Goal: Task Accomplishment & Management: Complete application form

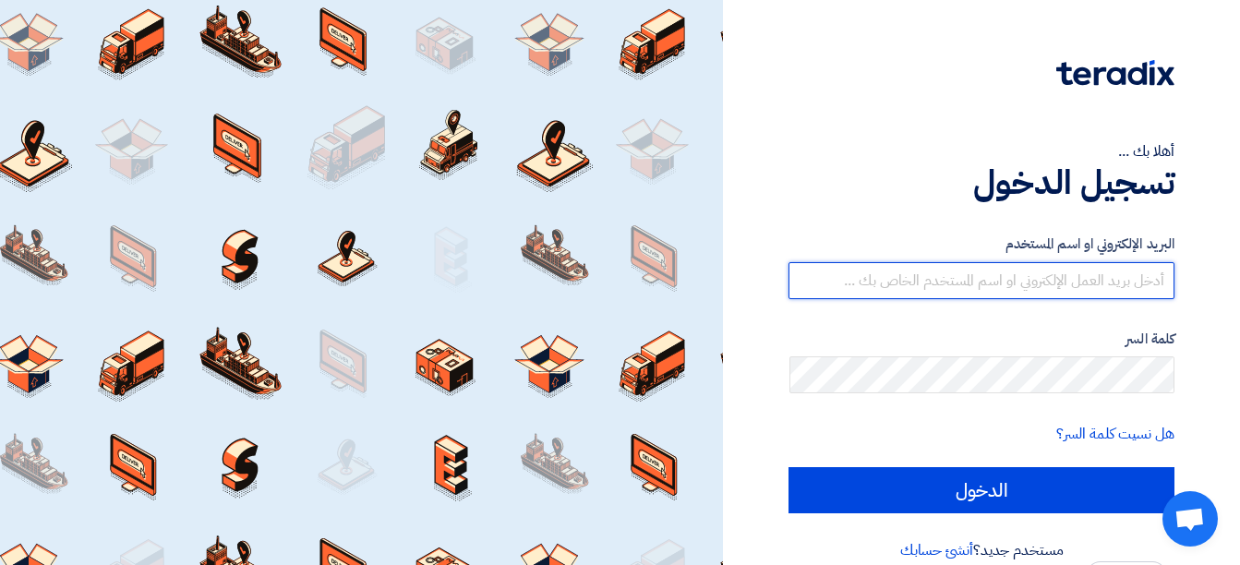
click at [1125, 284] on input "text" at bounding box center [981, 280] width 386 height 37
type input "[EMAIL_ADDRESS][DOMAIN_NAME]"
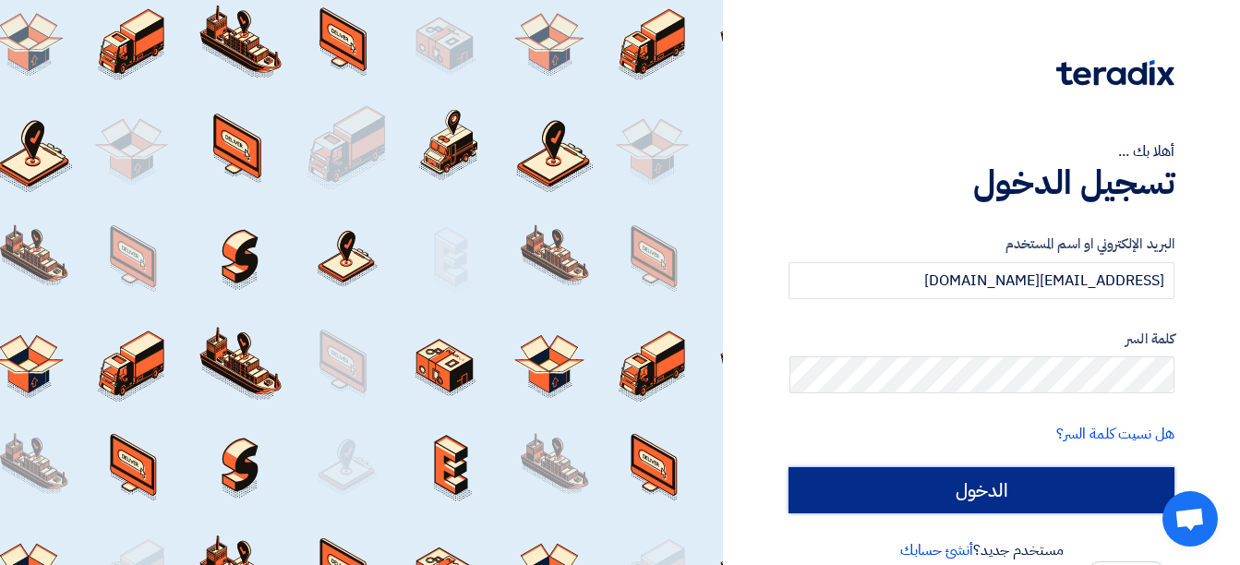
click at [1020, 495] on input "الدخول" at bounding box center [981, 490] width 386 height 46
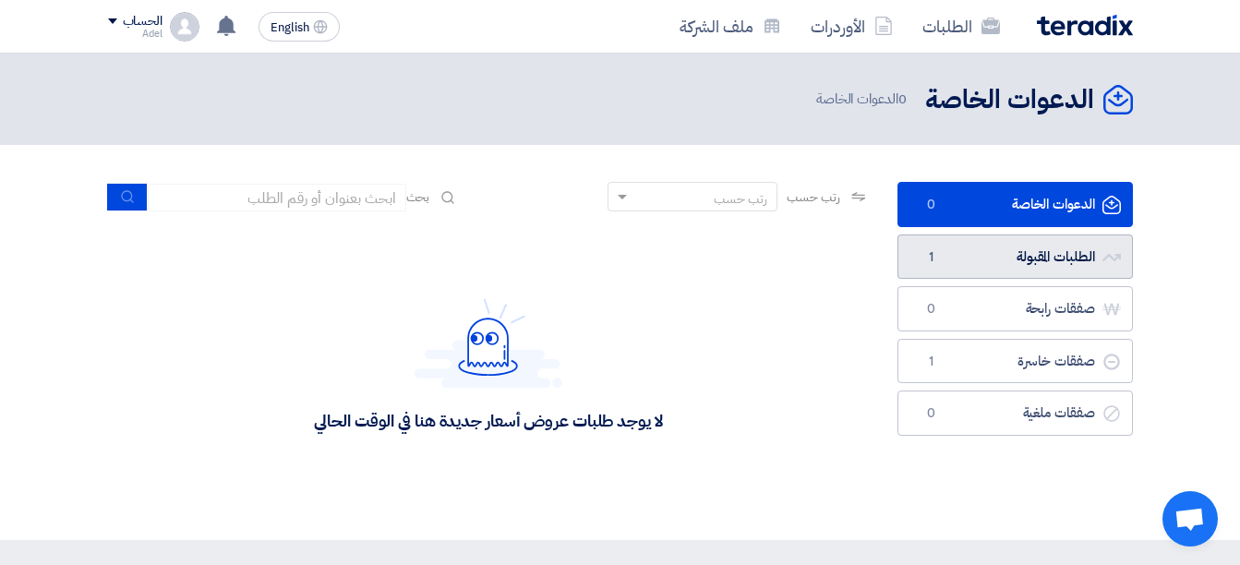
click at [1034, 257] on link "الطلبات المقبولة الطلبات المقبولة 1" at bounding box center [1014, 256] width 235 height 45
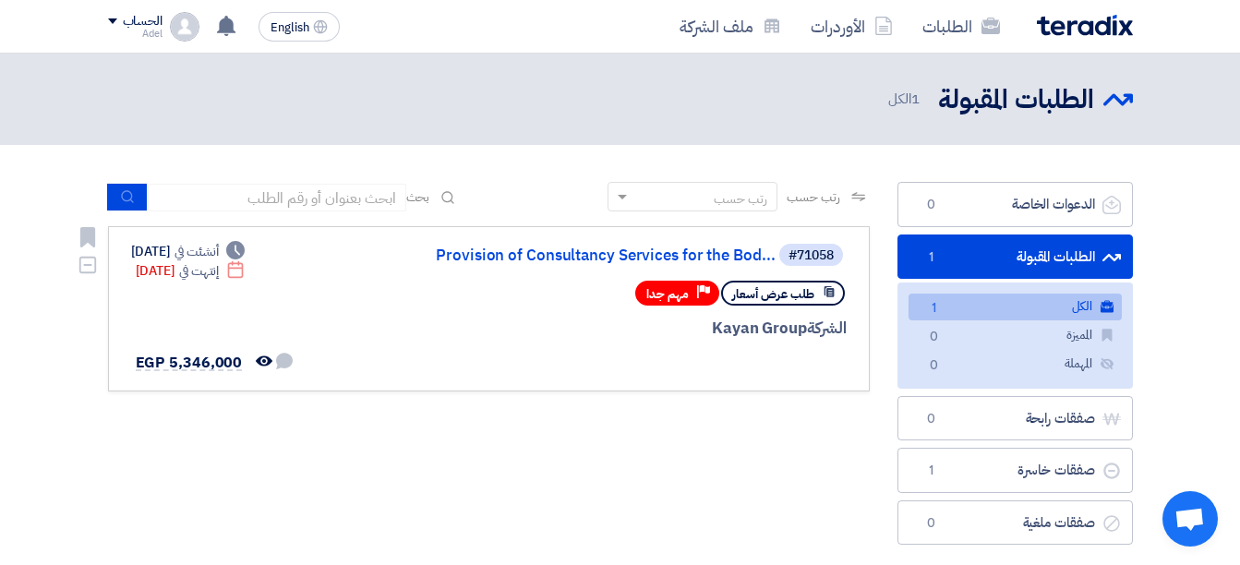
click at [705, 244] on div "#71058 Provision of Consultancy Services for the Bod..." at bounding box center [624, 255] width 444 height 26
click at [709, 255] on link "Provision of Consultancy Services for the Bod..." at bounding box center [590, 255] width 369 height 17
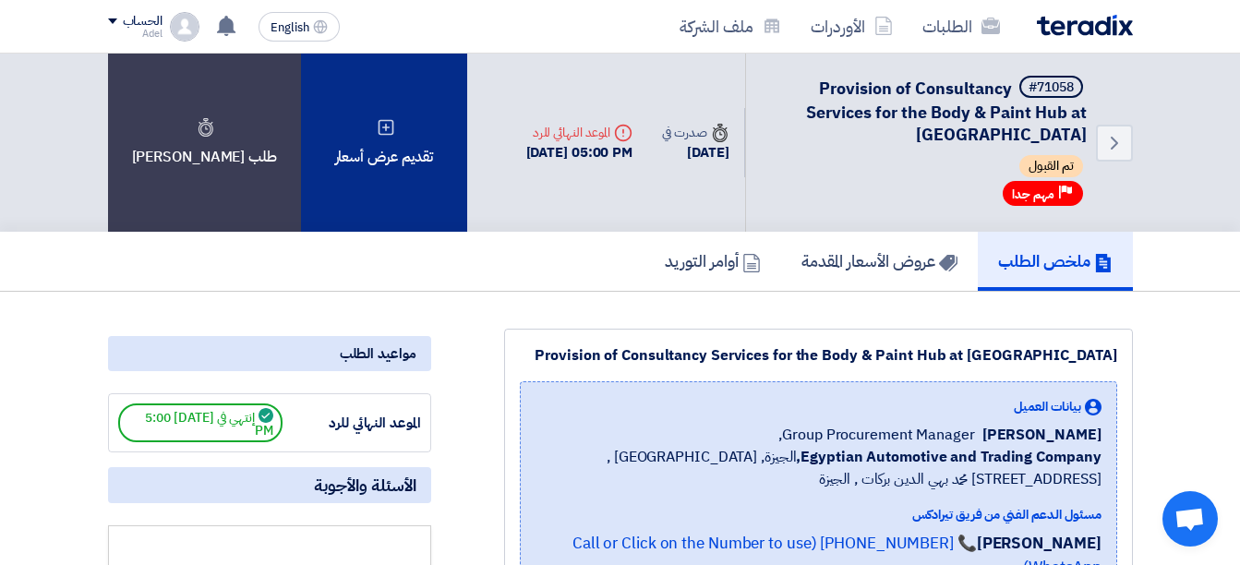
click at [364, 166] on div "تقديم عرض أسعار" at bounding box center [384, 143] width 166 height 178
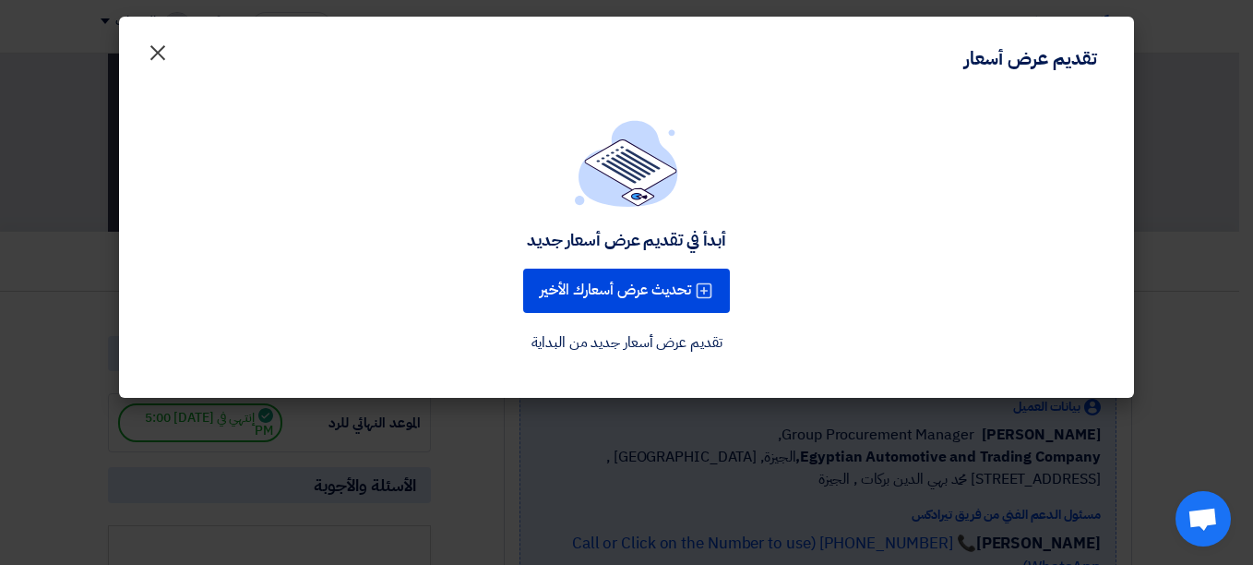
click at [153, 52] on span "×" at bounding box center [158, 51] width 22 height 55
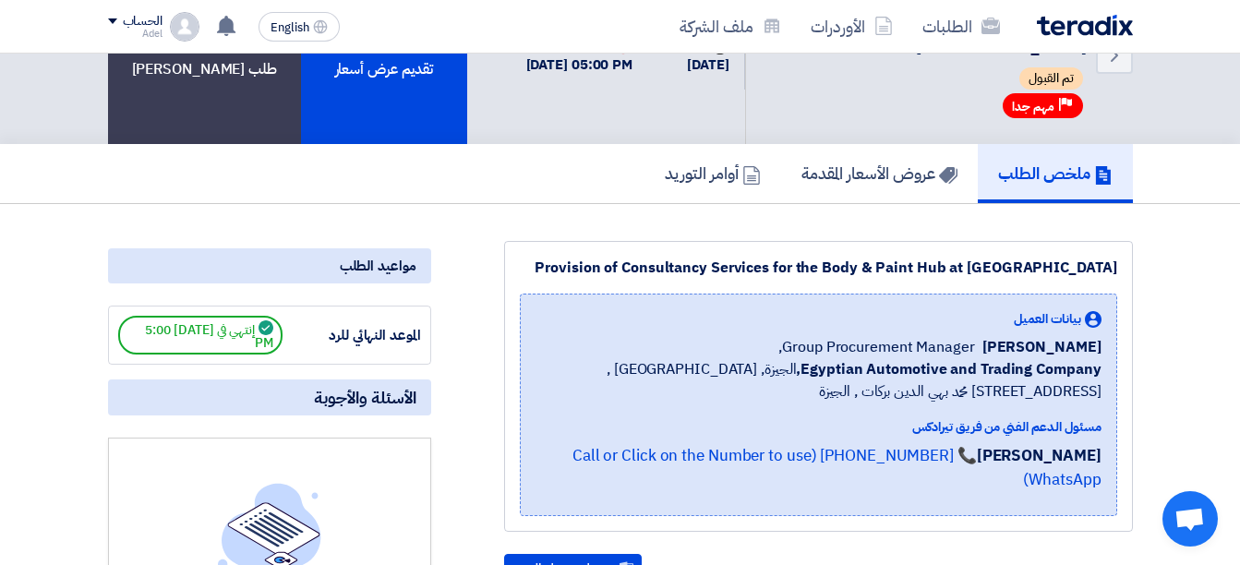
scroll to position [185, 0]
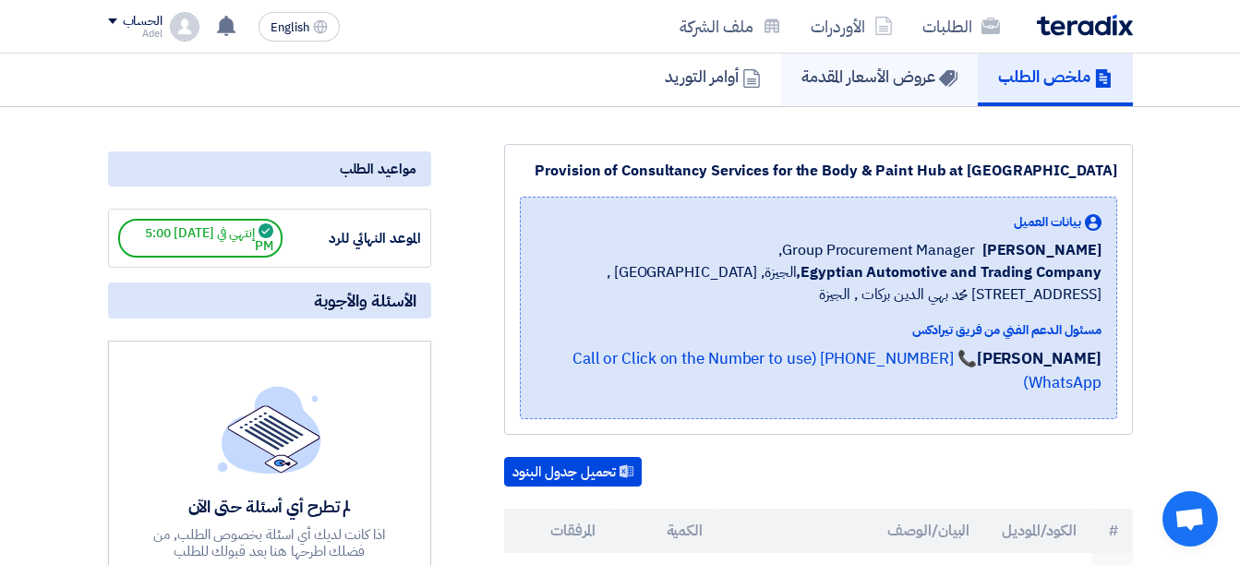
click at [871, 82] on h5 "عروض الأسعار المقدمة" at bounding box center [879, 76] width 156 height 21
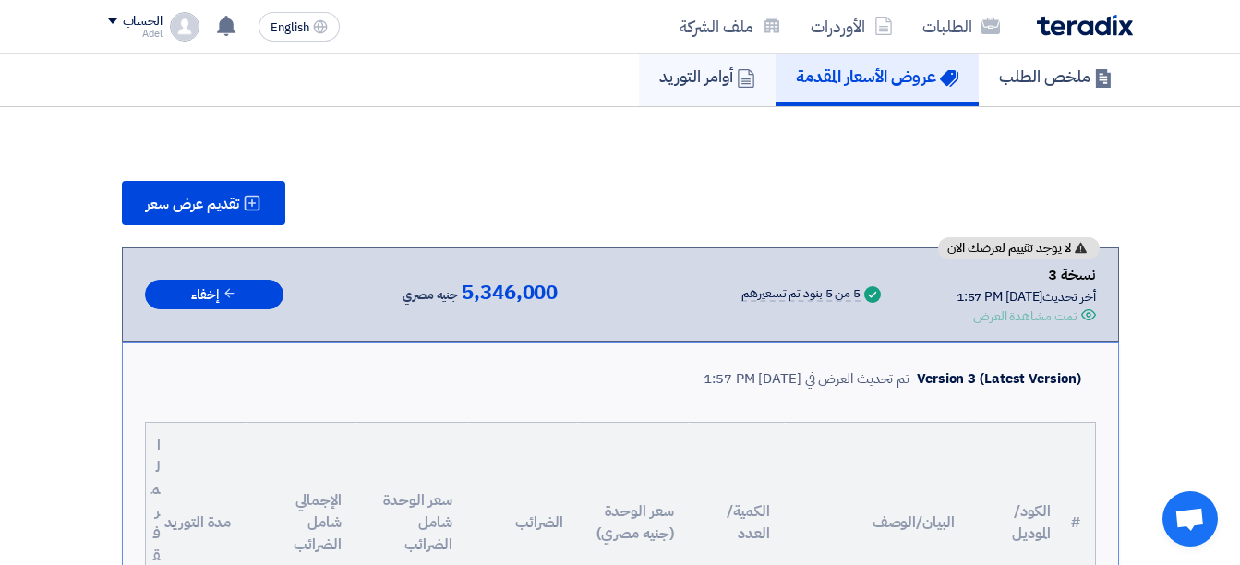
click at [701, 78] on h5 "أوامر التوريد" at bounding box center [707, 76] width 96 height 21
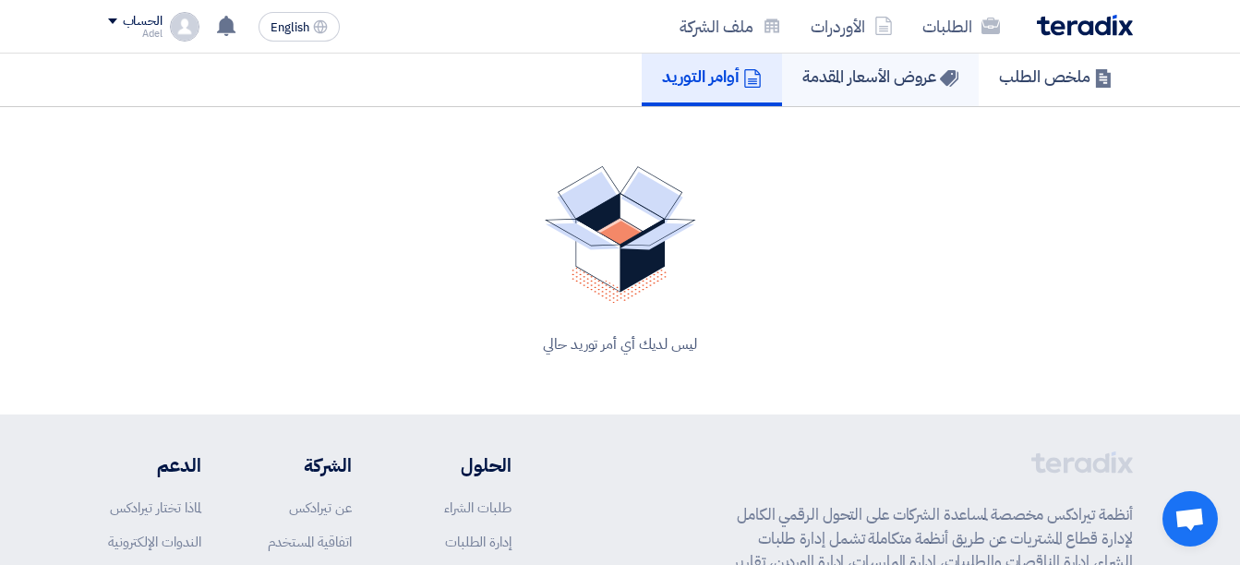
click at [835, 81] on h5 "عروض الأسعار المقدمة" at bounding box center [880, 76] width 156 height 21
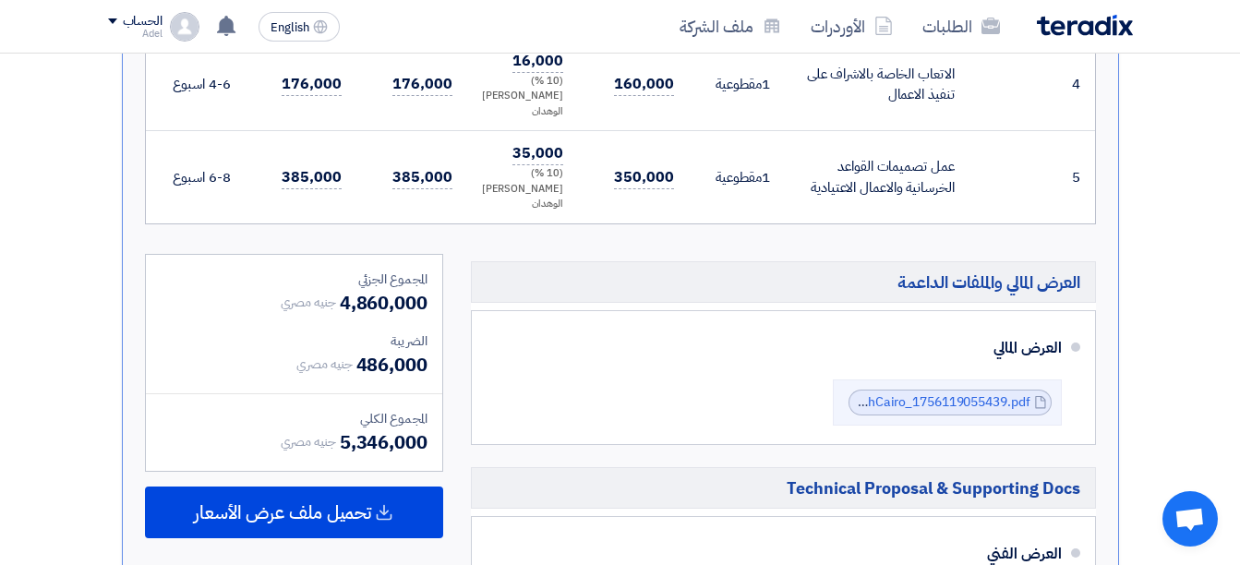
scroll to position [1108, 0]
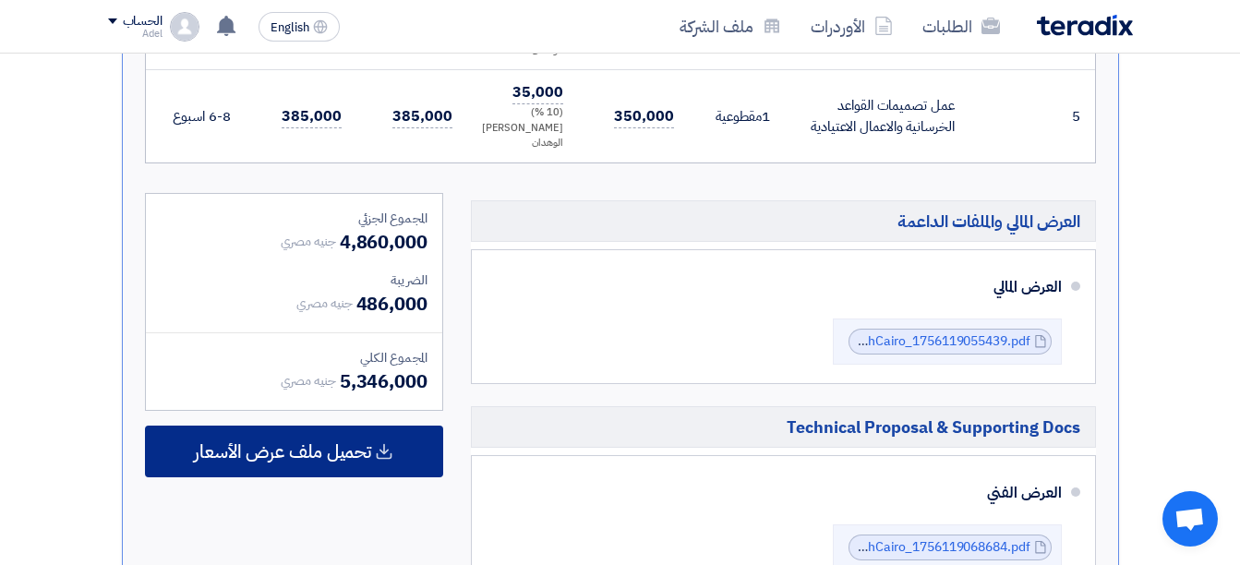
click at [340, 443] on span "تحميل ملف عرض الأسعار" at bounding box center [282, 451] width 177 height 17
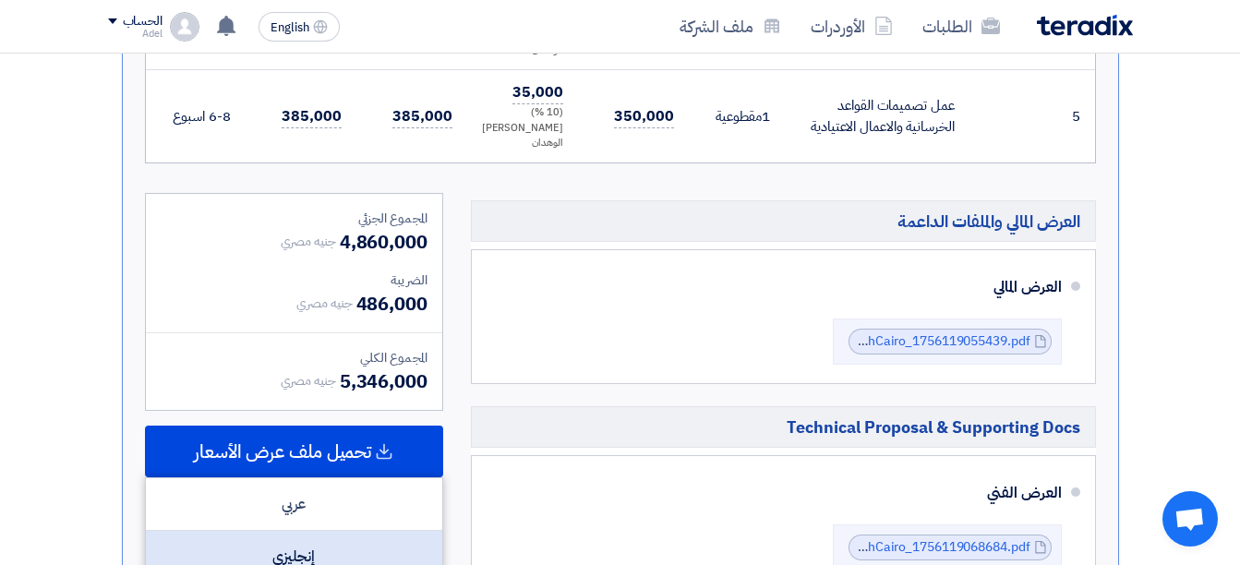
click at [329, 531] on div "إنجليزي" at bounding box center [294, 557] width 296 height 52
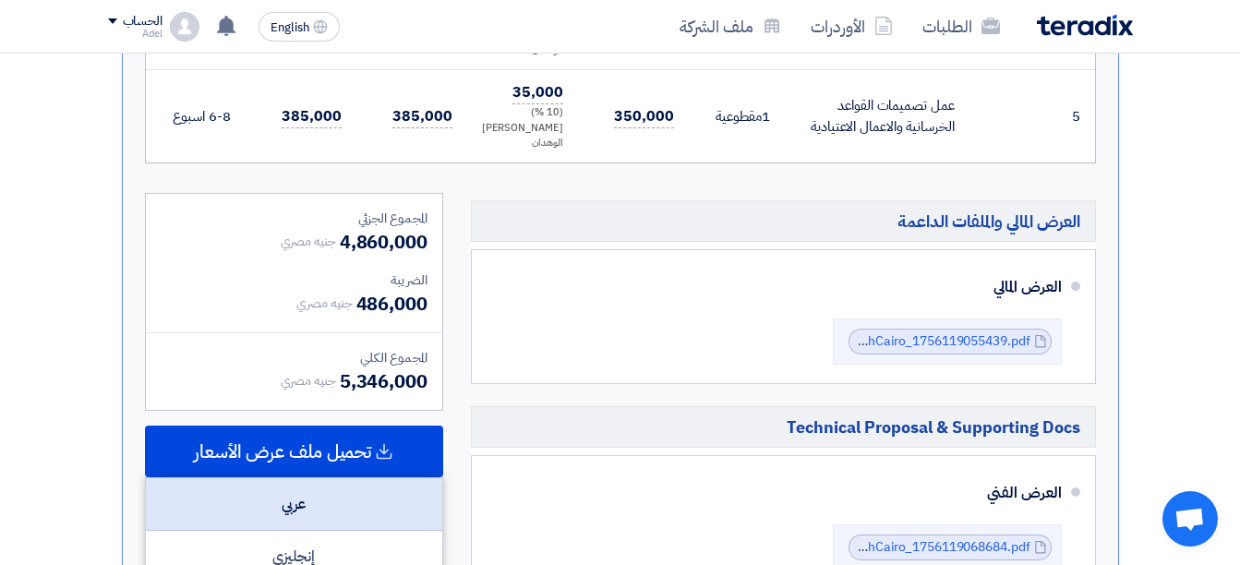
click at [337, 478] on div "عربي" at bounding box center [294, 504] width 296 height 53
click at [305, 478] on div "عربي" at bounding box center [294, 504] width 296 height 53
click at [288, 478] on div "عربي" at bounding box center [294, 504] width 296 height 53
click at [348, 478] on div "عربي" at bounding box center [294, 504] width 296 height 53
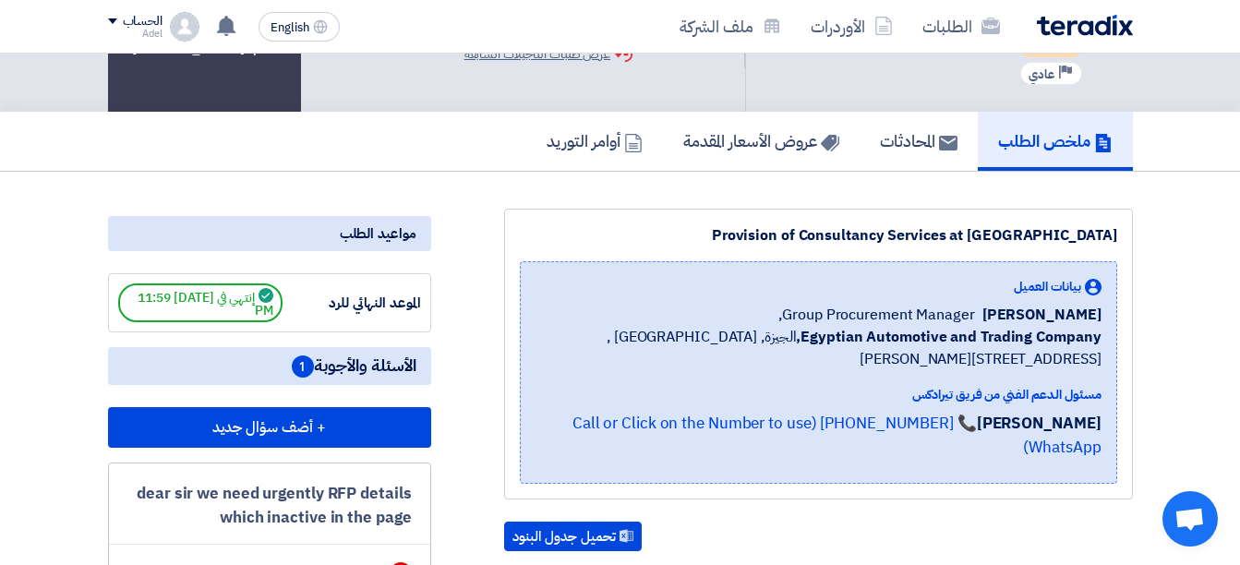
scroll to position [92, 0]
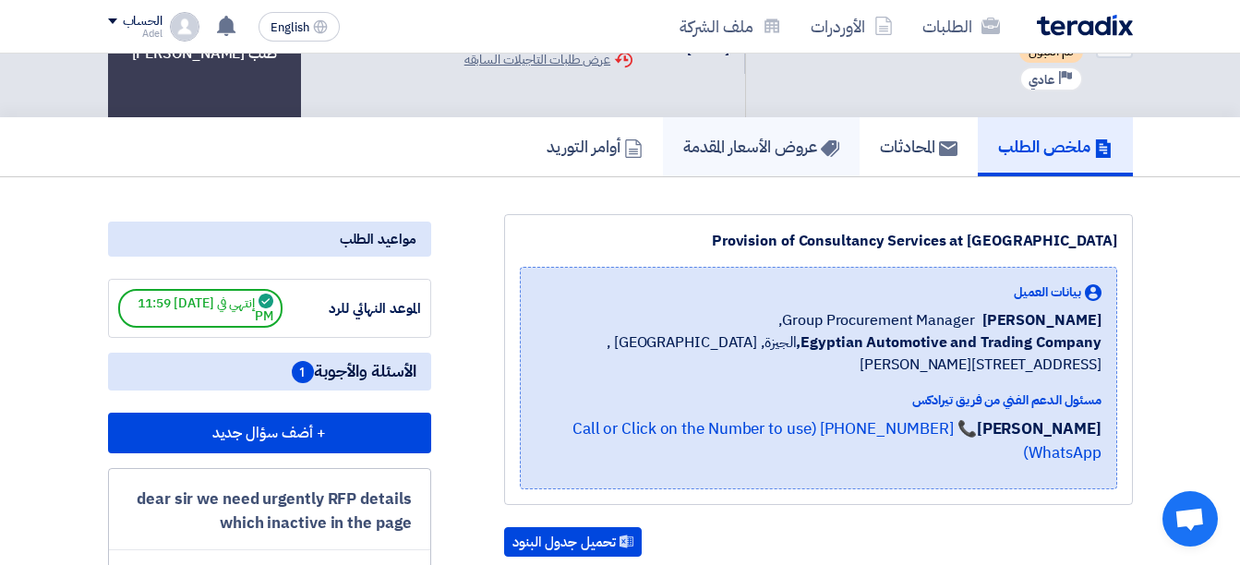
click at [803, 157] on h5 "عروض الأسعار المقدمة" at bounding box center [761, 146] width 156 height 21
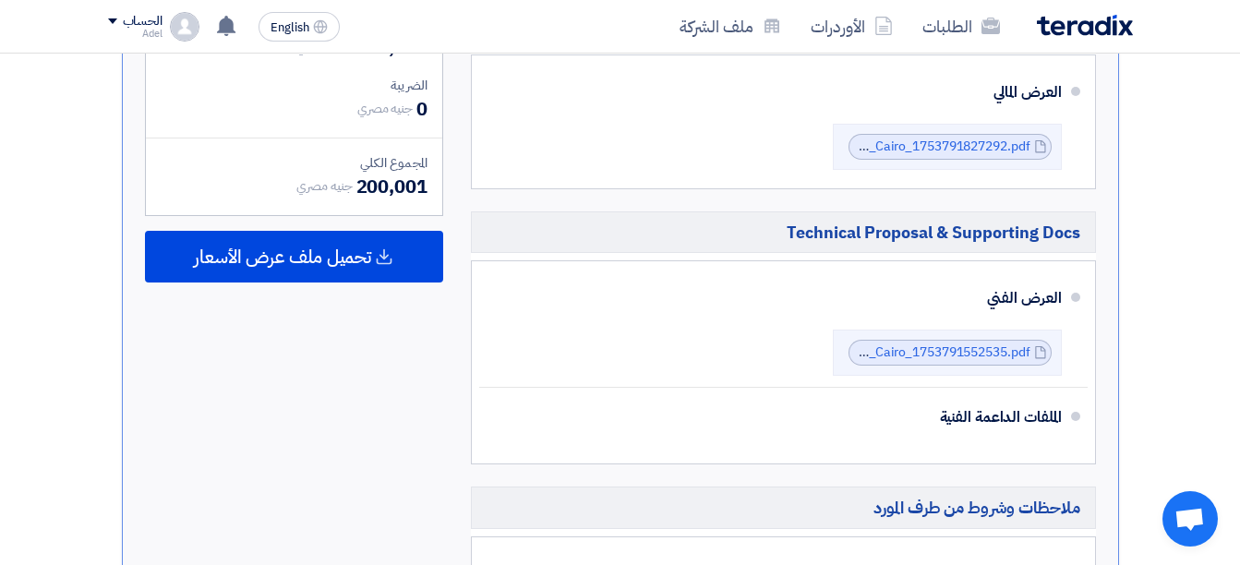
scroll to position [1015, 0]
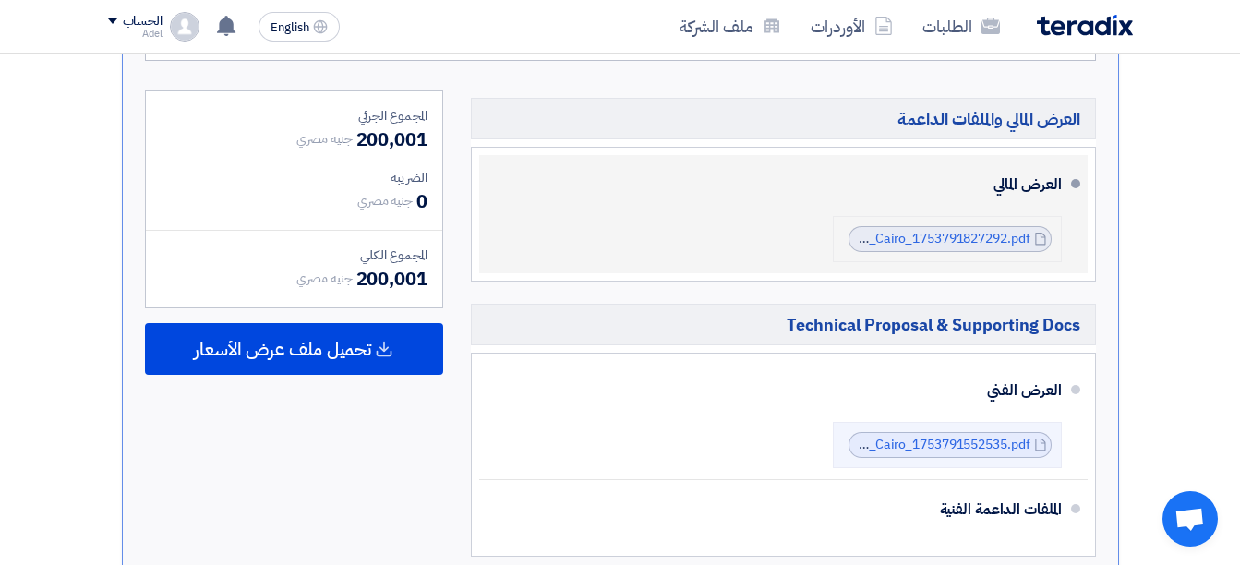
click at [944, 226] on div "Financial_offer_Audi_Center__Cairo_1753791827292.pdf Financial_offer_Audi_Cente…" at bounding box center [949, 239] width 203 height 26
click at [962, 229] on link "Financial_offer_Audi_Center__Cairo_1753791827292.pdf" at bounding box center [863, 238] width 334 height 19
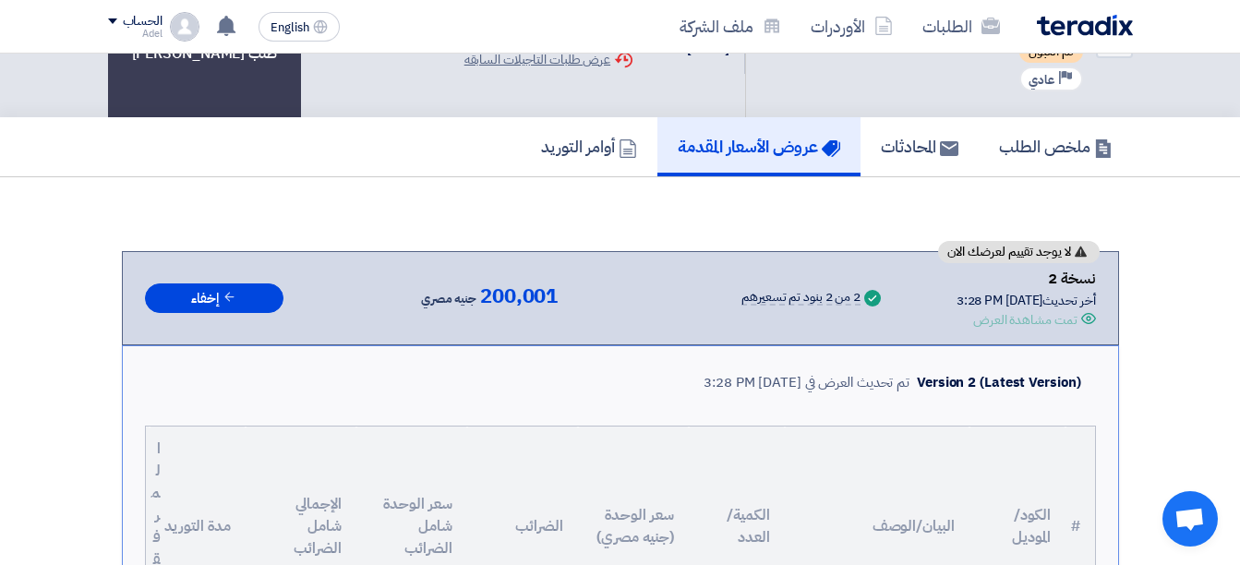
scroll to position [0, 0]
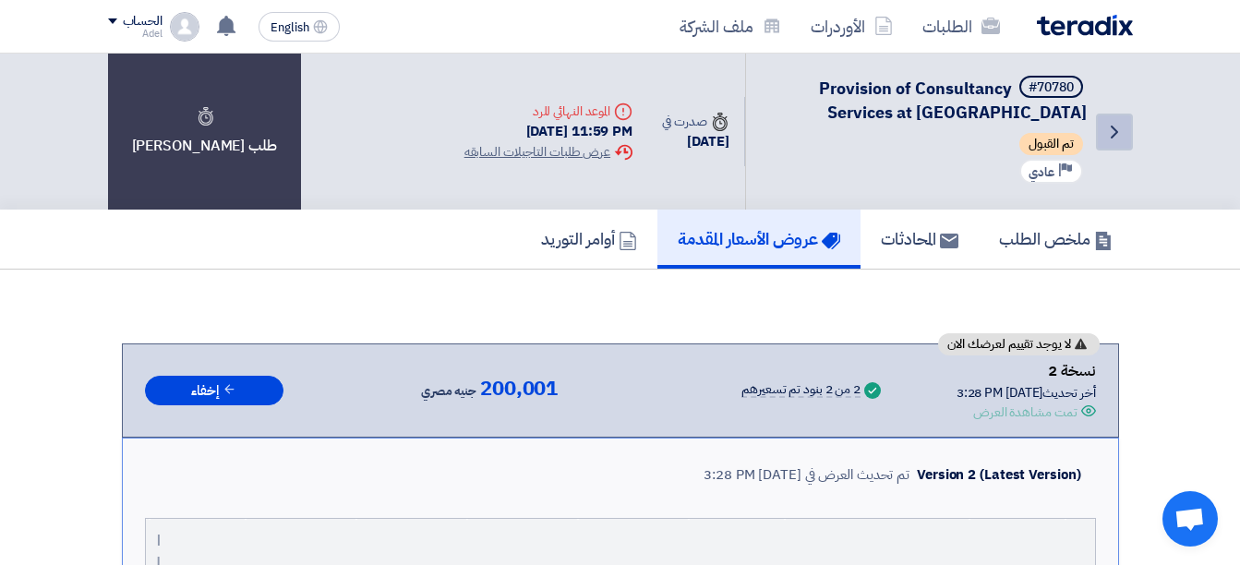
click at [1119, 125] on icon "Back" at bounding box center [1114, 132] width 22 height 22
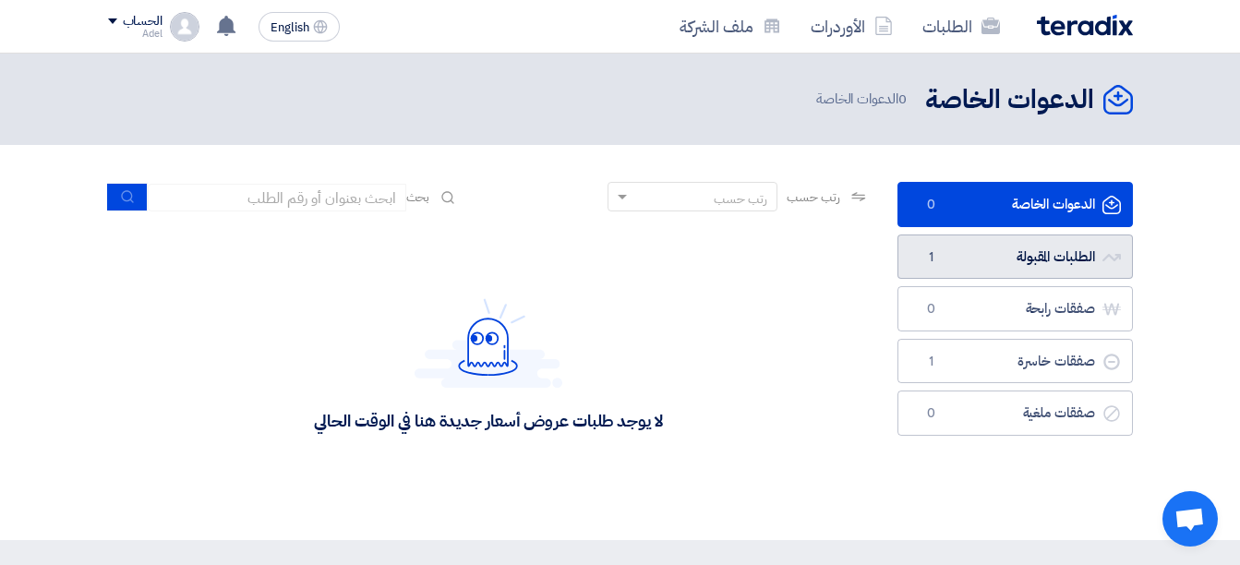
click at [1048, 246] on link "الطلبات المقبولة الطلبات المقبولة 1" at bounding box center [1014, 256] width 235 height 45
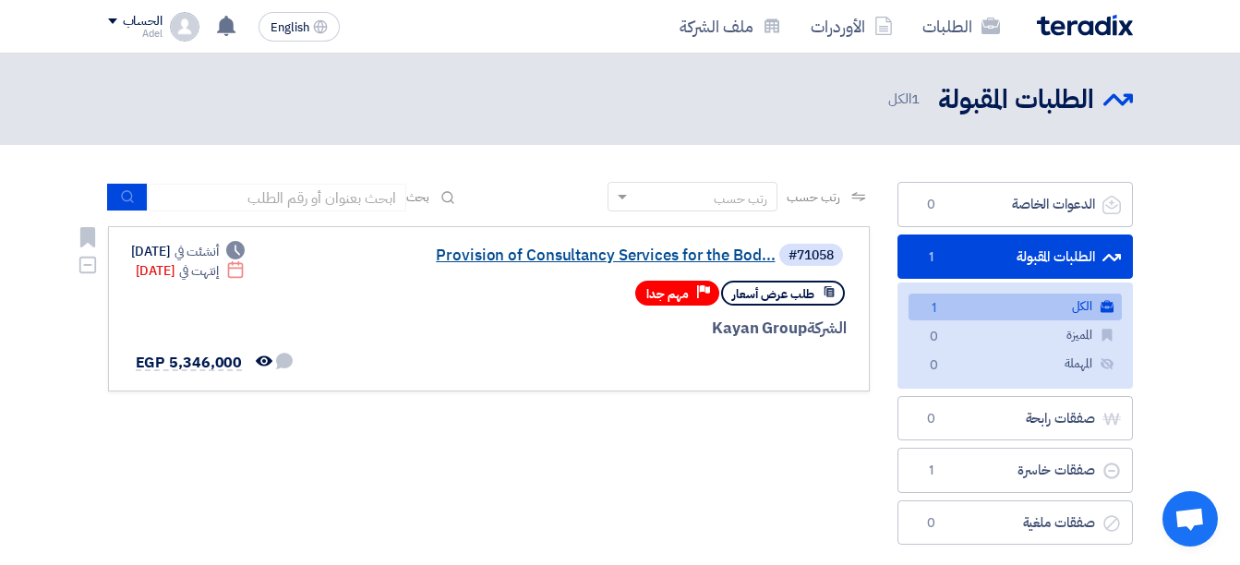
click at [724, 248] on link "Provision of Consultancy Services for the Bod..." at bounding box center [590, 255] width 369 height 17
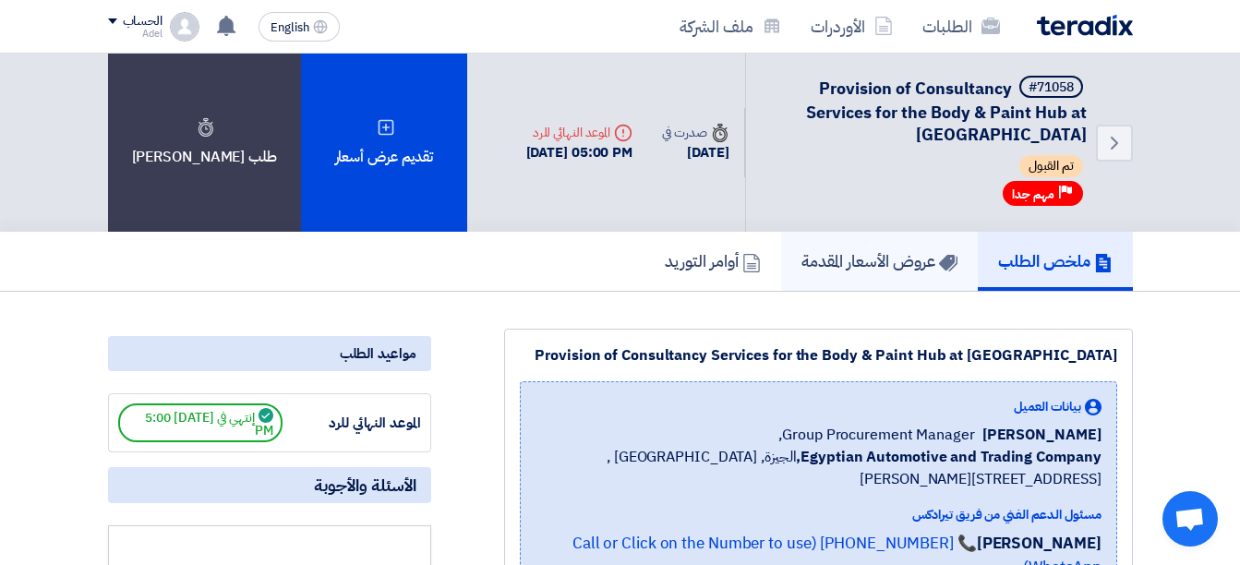
click at [898, 258] on h5 "عروض الأسعار المقدمة" at bounding box center [879, 260] width 156 height 21
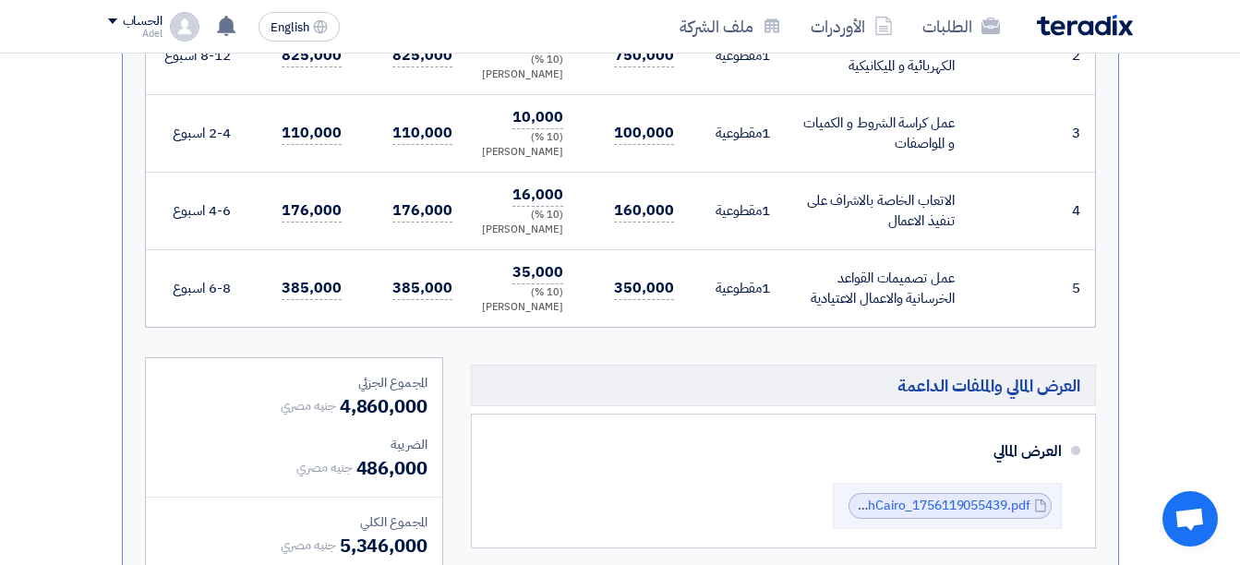
scroll to position [923, 0]
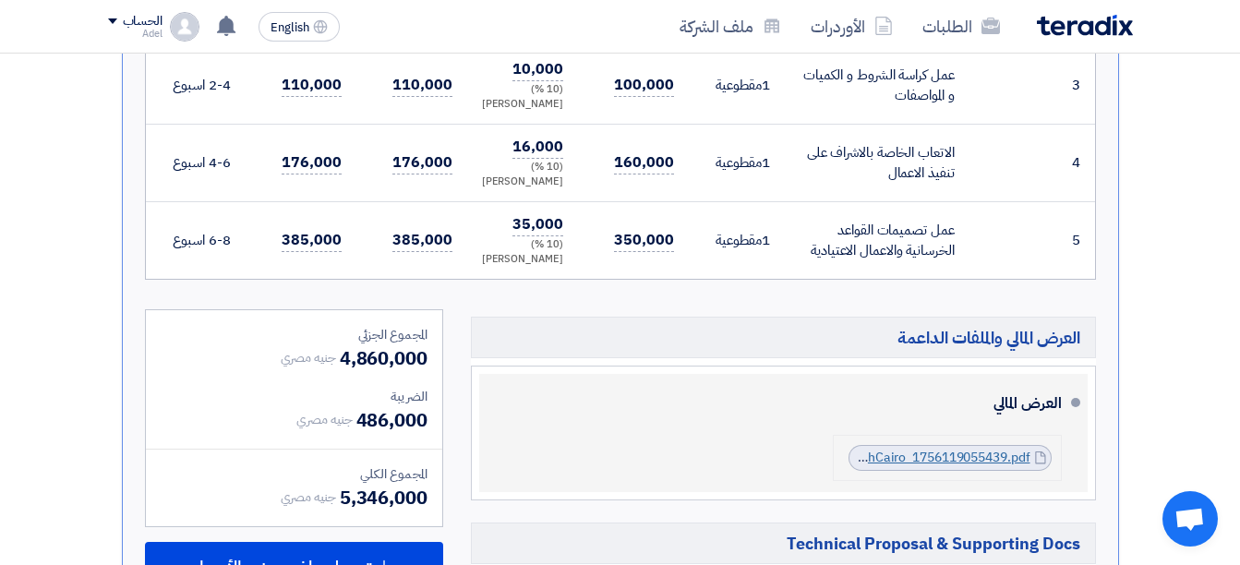
click at [1000, 460] on link "EPMFinancialofferAudiCenterAburawashCairo_1756119055439.pdf" at bounding box center [832, 457] width 393 height 19
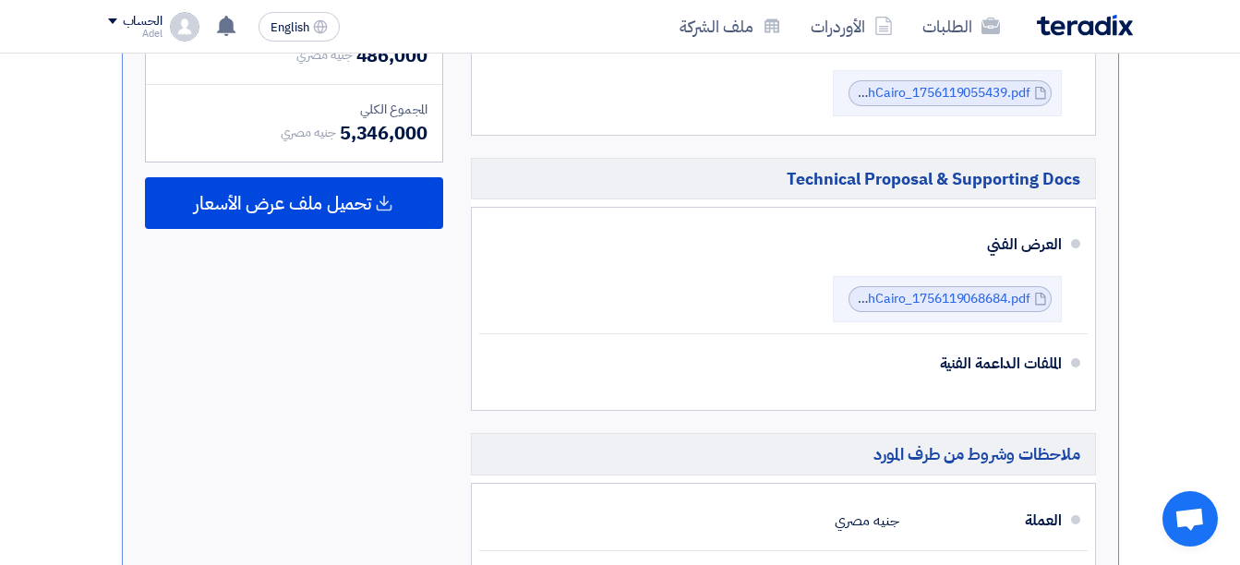
scroll to position [1292, 0]
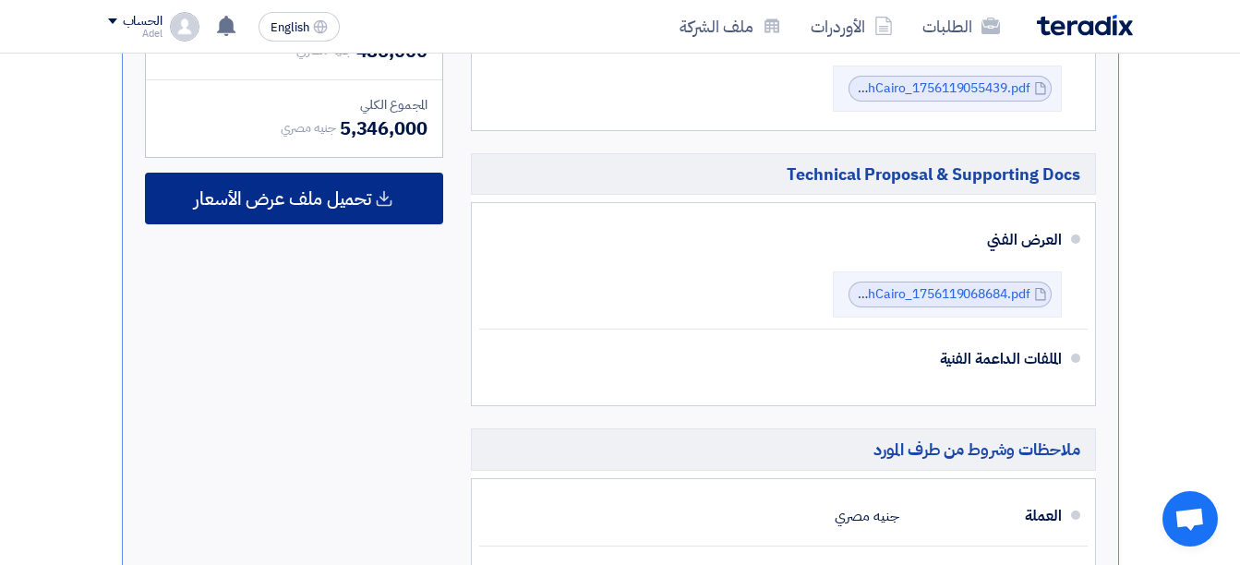
click at [377, 210] on div "تحميل ملف عرض الأسعار" at bounding box center [294, 199] width 298 height 52
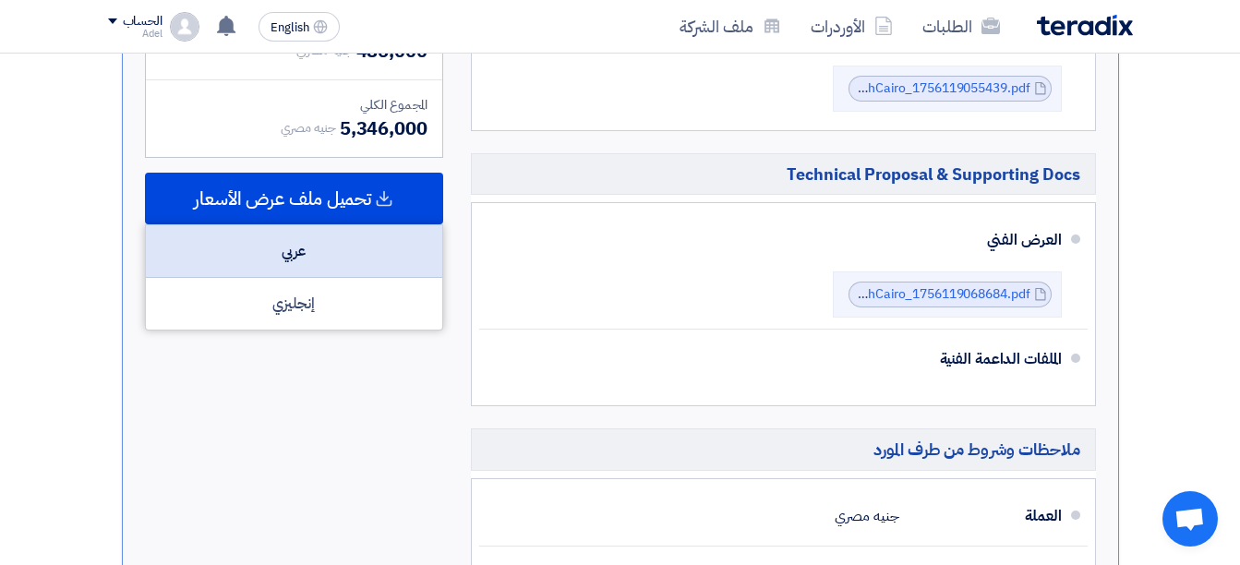
click at [325, 259] on div "عربي" at bounding box center [294, 251] width 296 height 53
click at [354, 246] on div "عربي" at bounding box center [294, 251] width 296 height 53
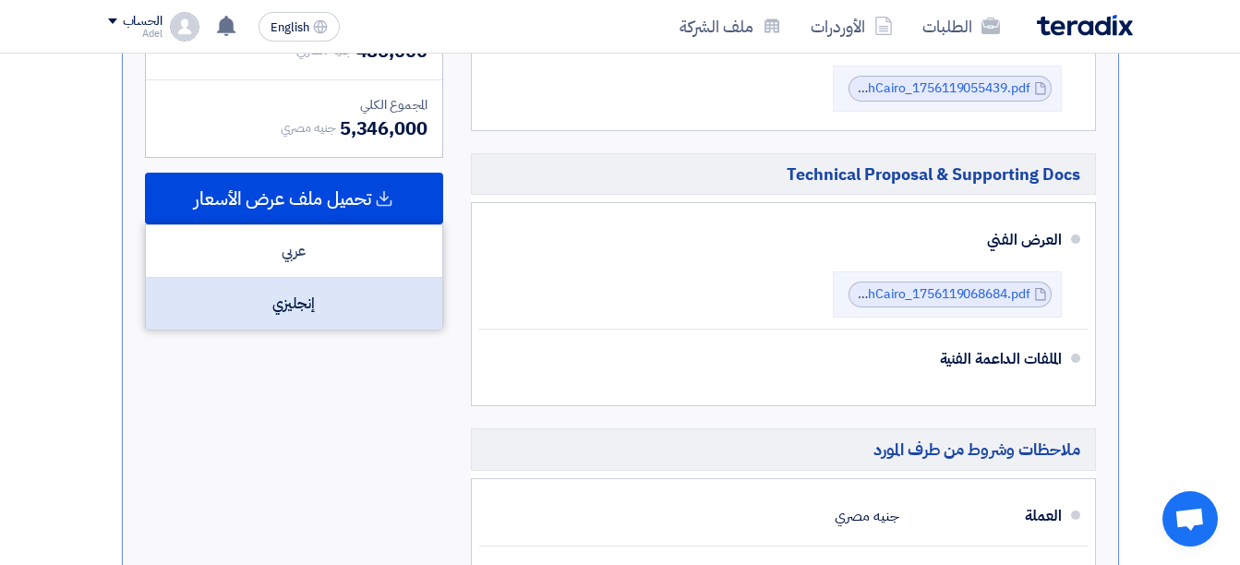
click at [361, 301] on div "إنجليزي" at bounding box center [294, 304] width 296 height 52
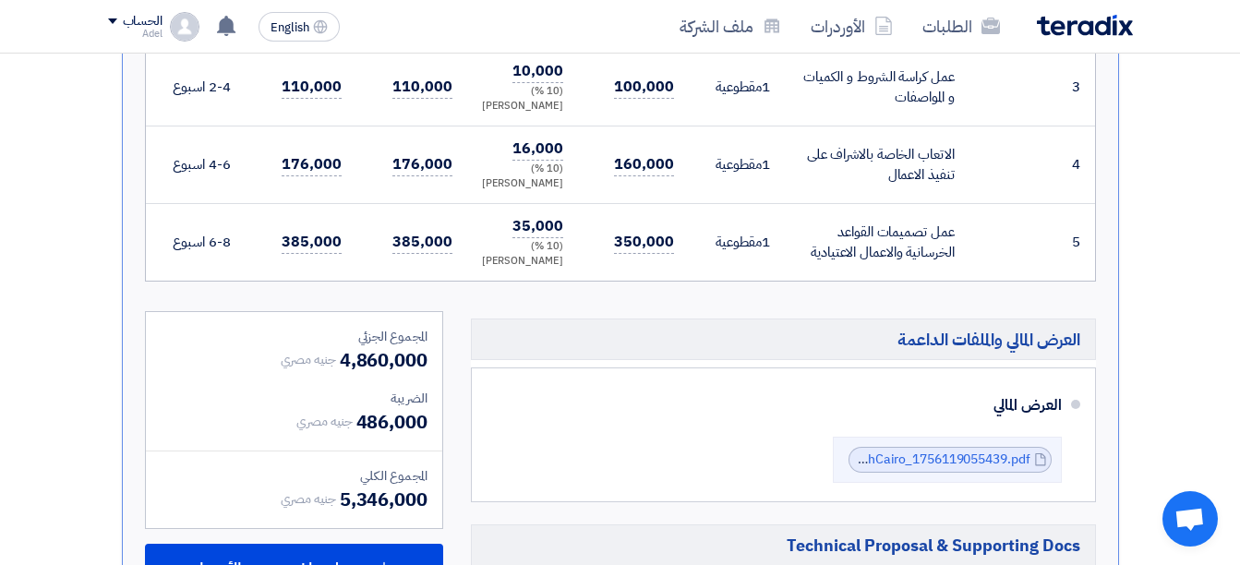
scroll to position [988, 0]
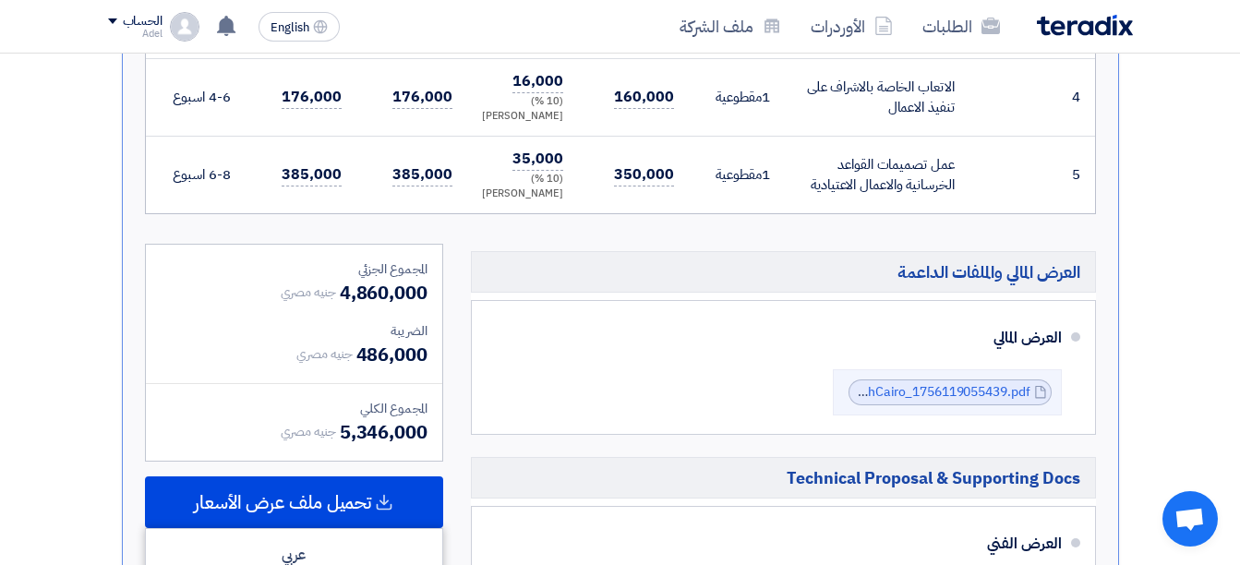
drag, startPoint x: 1068, startPoint y: 223, endPoint x: 174, endPoint y: 175, distance: 895.6
copy table "lorem/ipsumdo sitame/conse adipis/elits doe tempor (inci utla) etdolor mag aliq…"
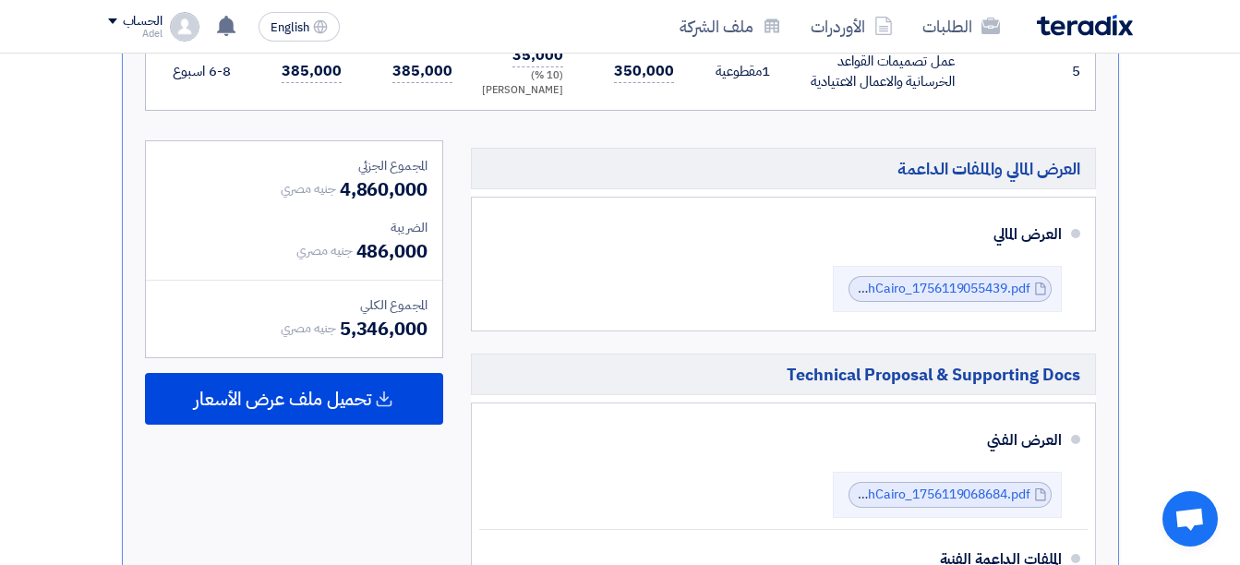
scroll to position [1081, 0]
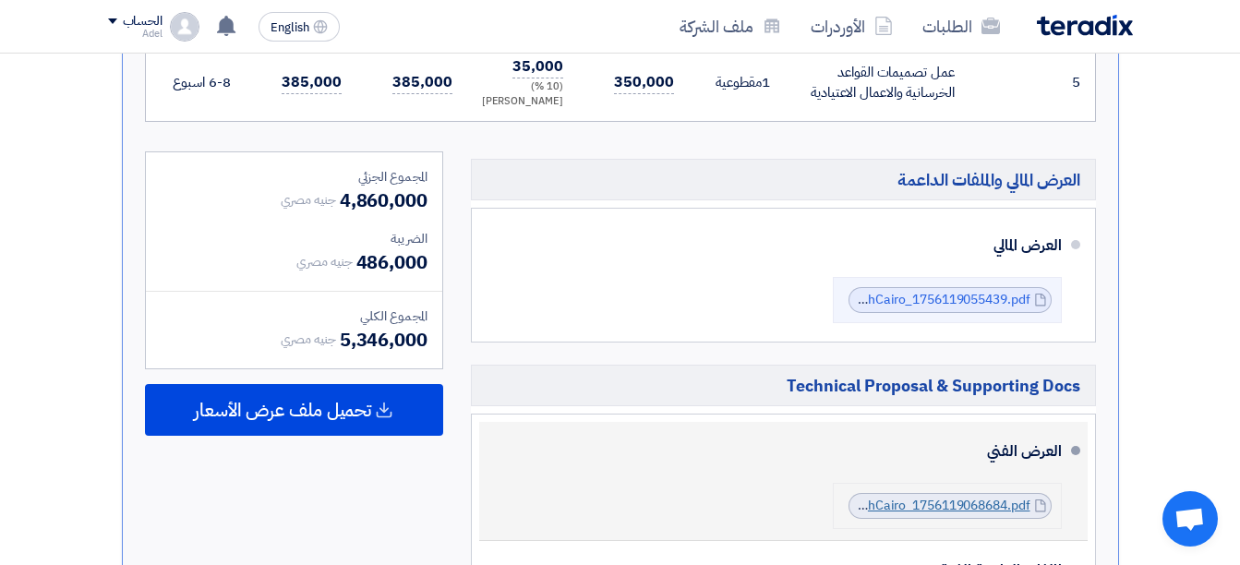
click at [1003, 505] on link "EPMTechnicalProposalAudiCenterAburawashCairo_1756119068684.pdf" at bounding box center [820, 505] width 419 height 19
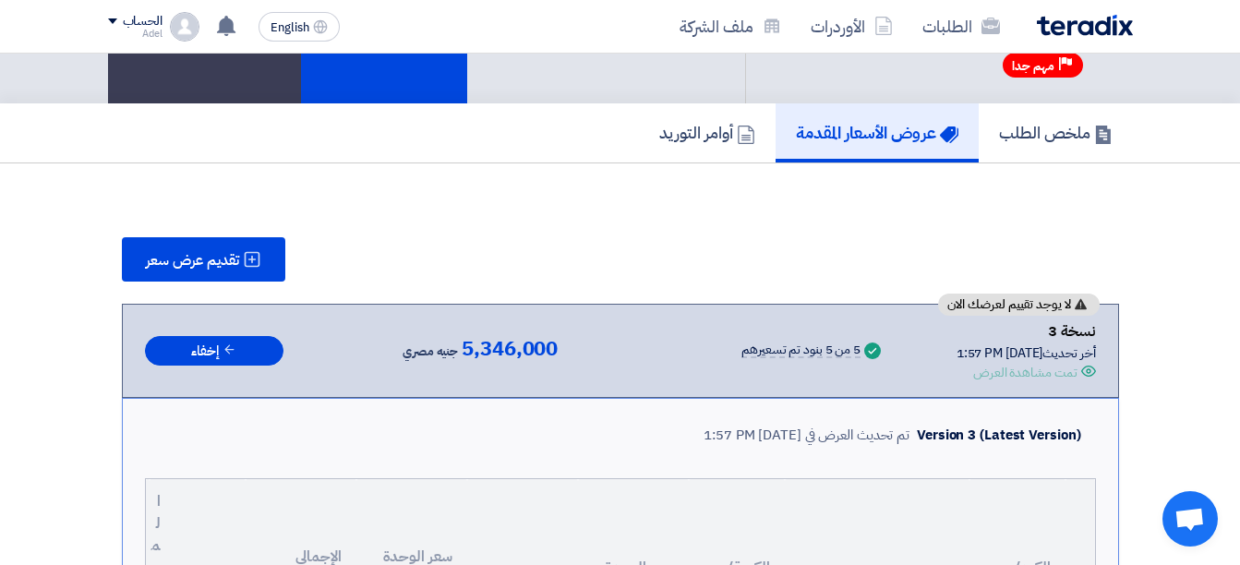
scroll to position [0, 0]
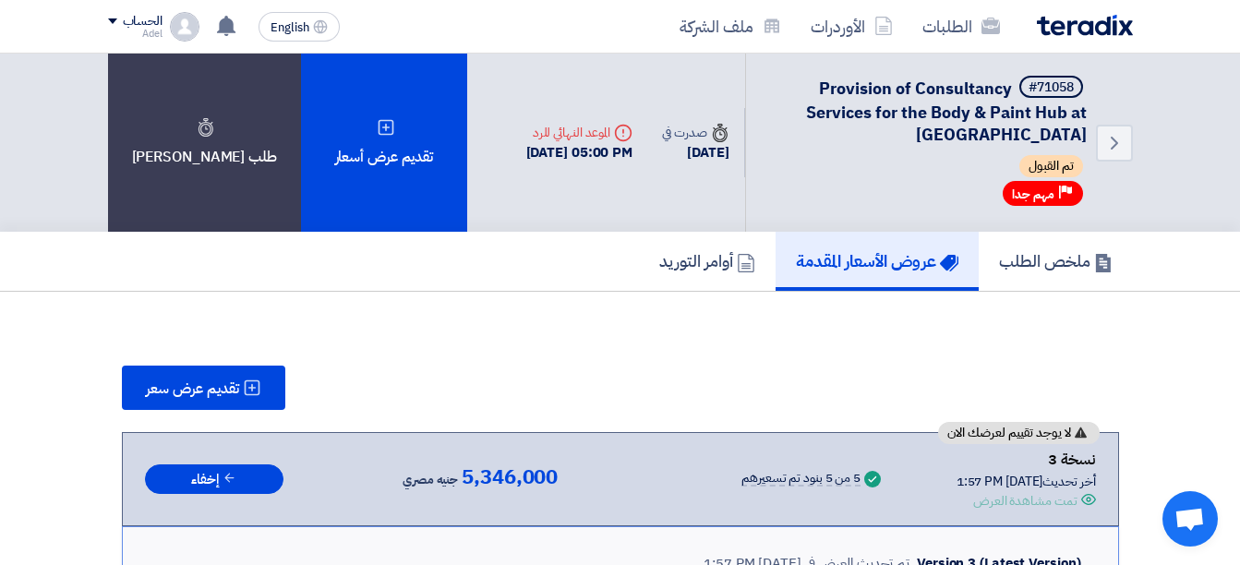
click at [899, 94] on span "Provision of Consultancy Services for the Body & Paint Hub at [GEOGRAPHIC_DATA]" at bounding box center [946, 111] width 281 height 71
click at [1032, 256] on h5 "ملخص الطلب" at bounding box center [1056, 260] width 114 height 21
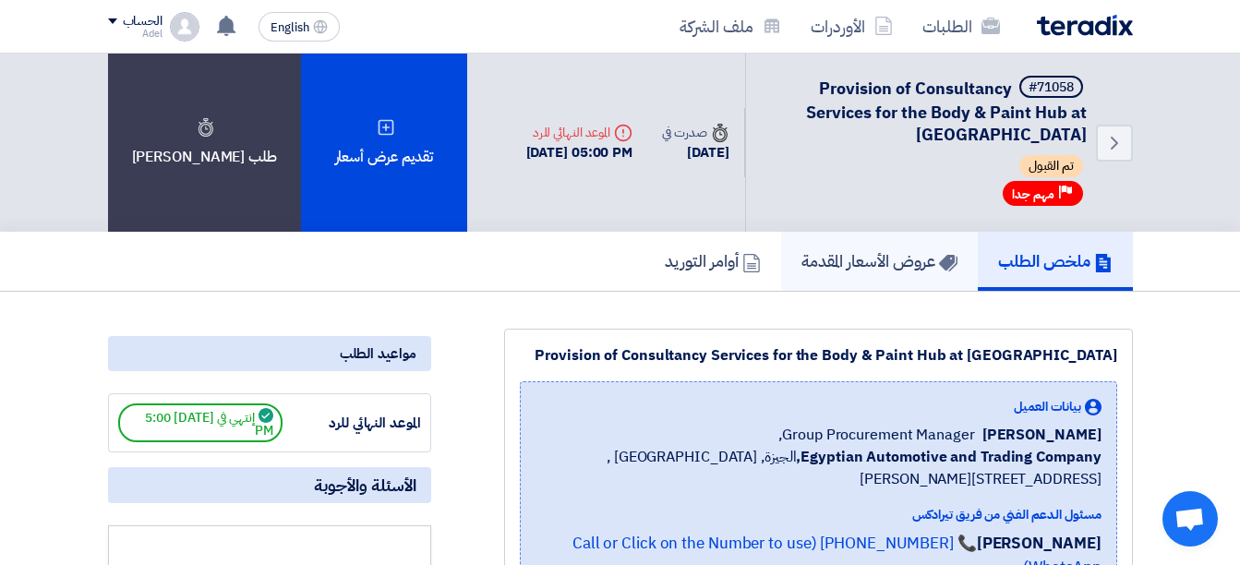
click at [894, 256] on h5 "عروض الأسعار المقدمة" at bounding box center [879, 260] width 156 height 21
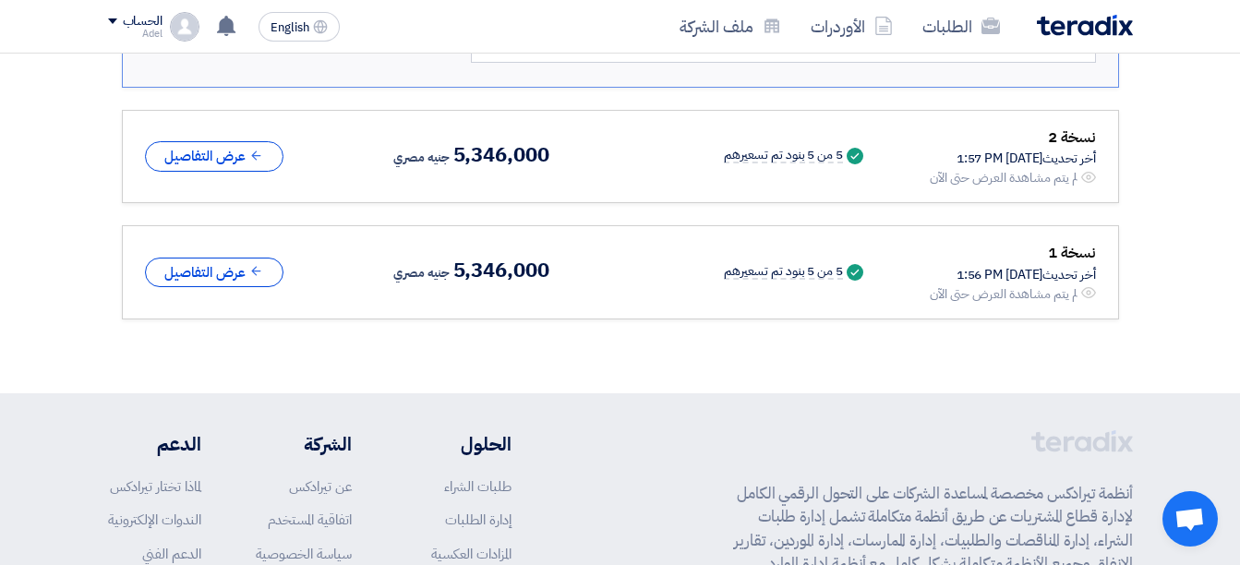
scroll to position [2030, 0]
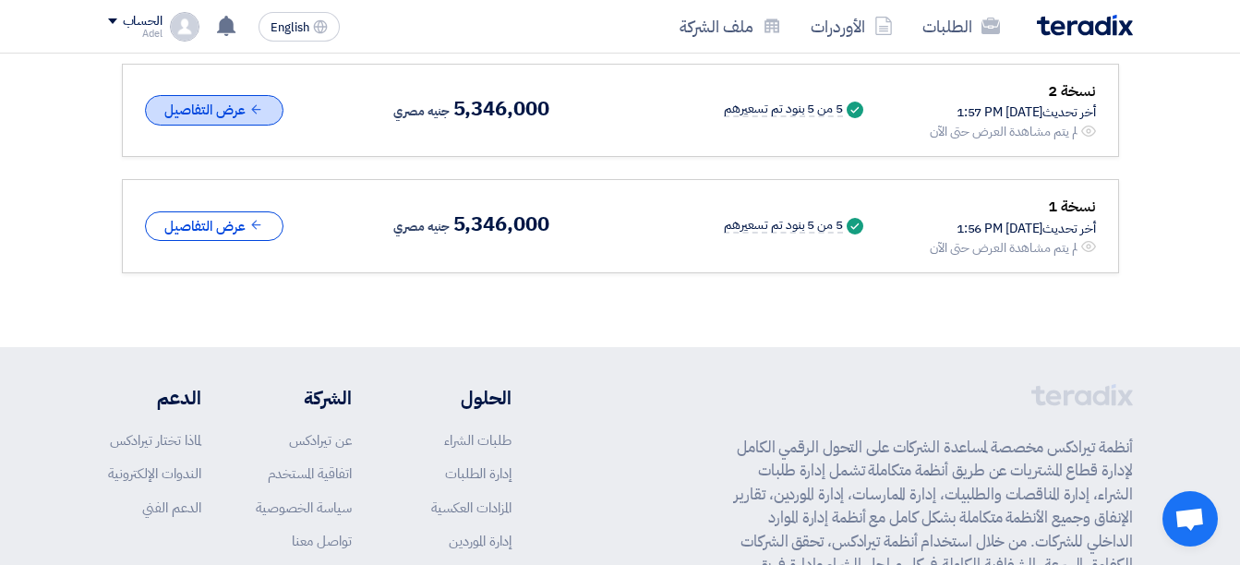
click at [206, 109] on button "عرض التفاصيل" at bounding box center [214, 110] width 138 height 30
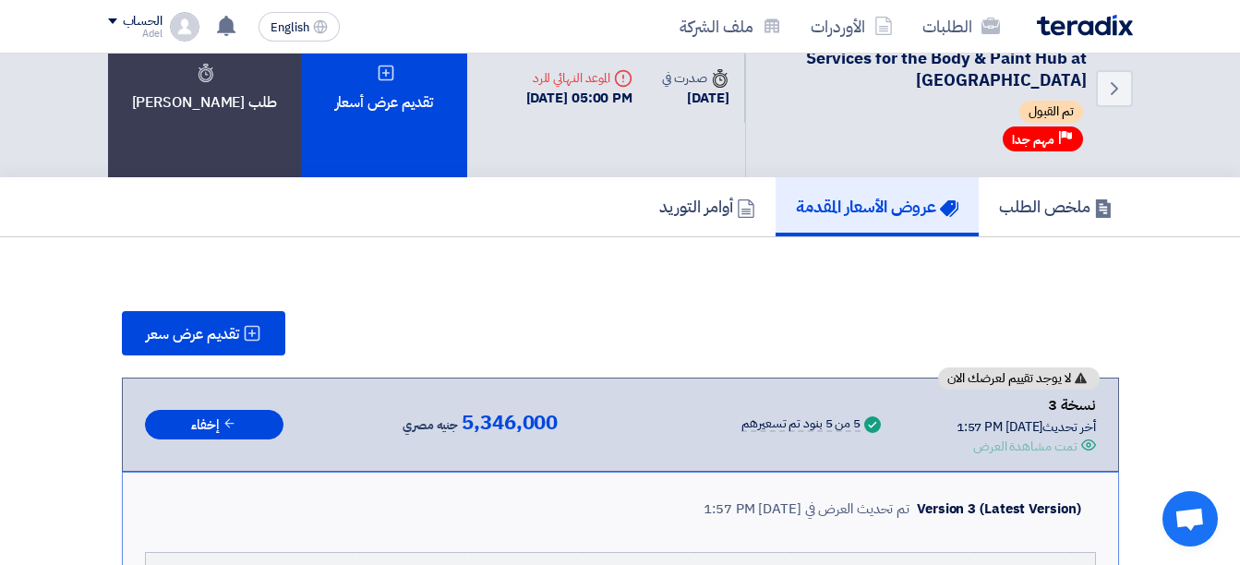
scroll to position [0, 0]
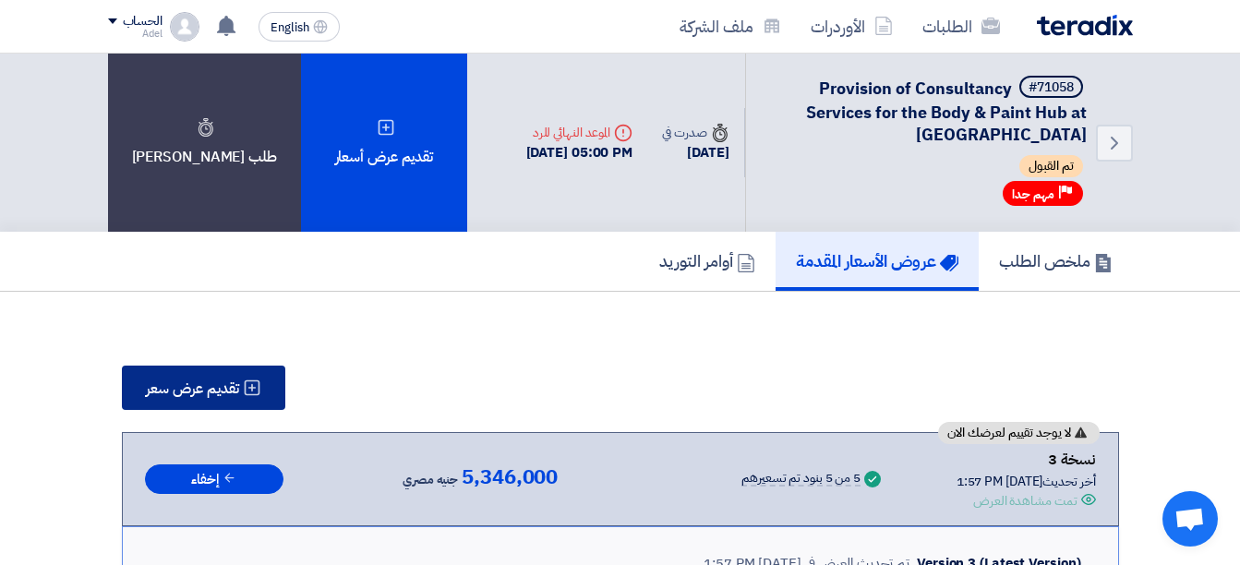
click at [239, 386] on span "تقديم عرض سعر" at bounding box center [192, 388] width 93 height 15
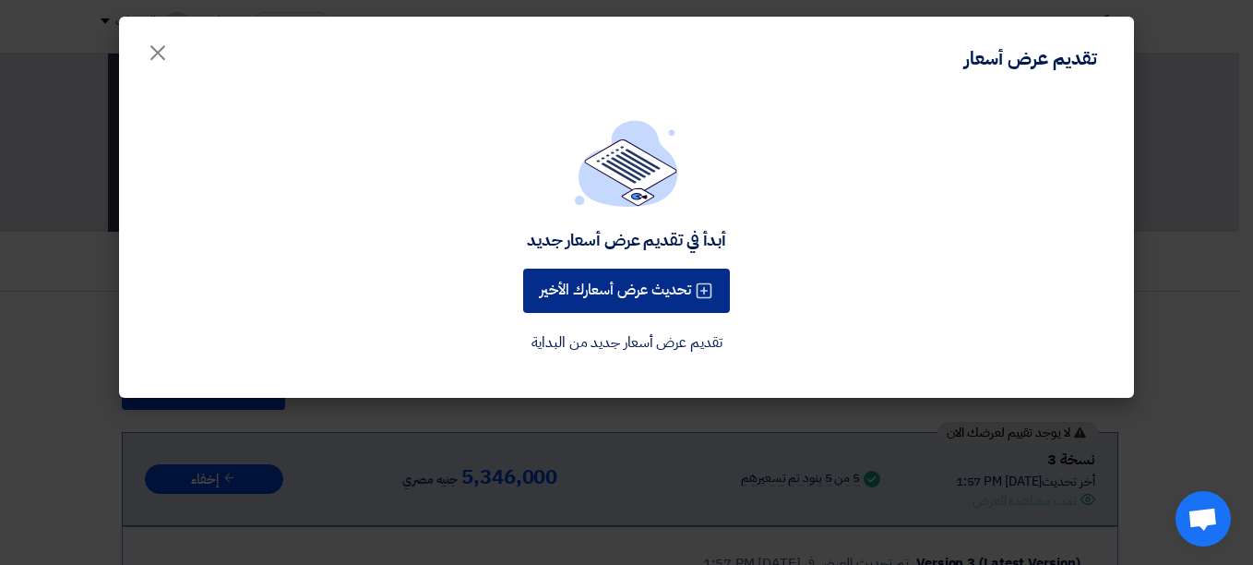
click at [670, 282] on button "تحديث عرض أسعارك الأخير" at bounding box center [626, 291] width 207 height 44
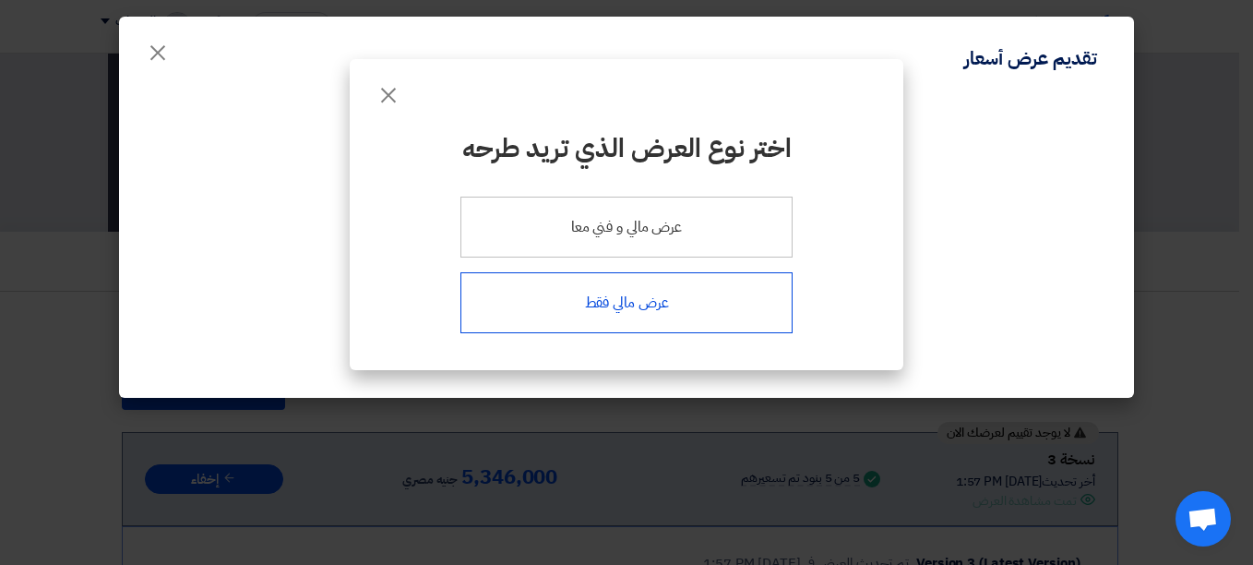
click at [685, 303] on div "عرض مالي فقط" at bounding box center [627, 302] width 332 height 61
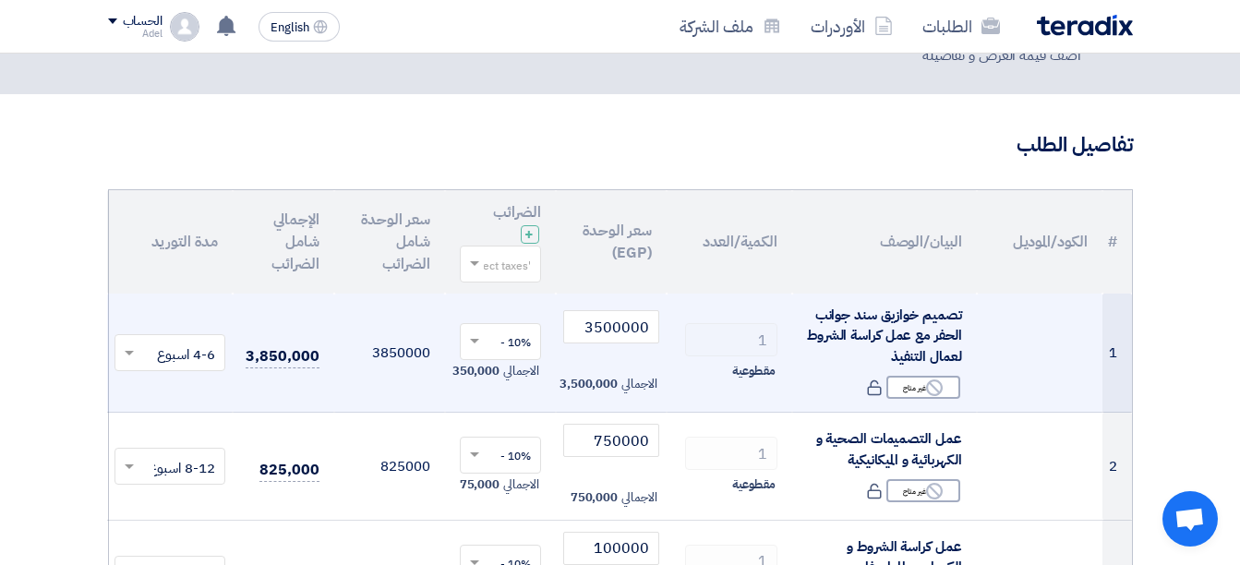
scroll to position [185, 0]
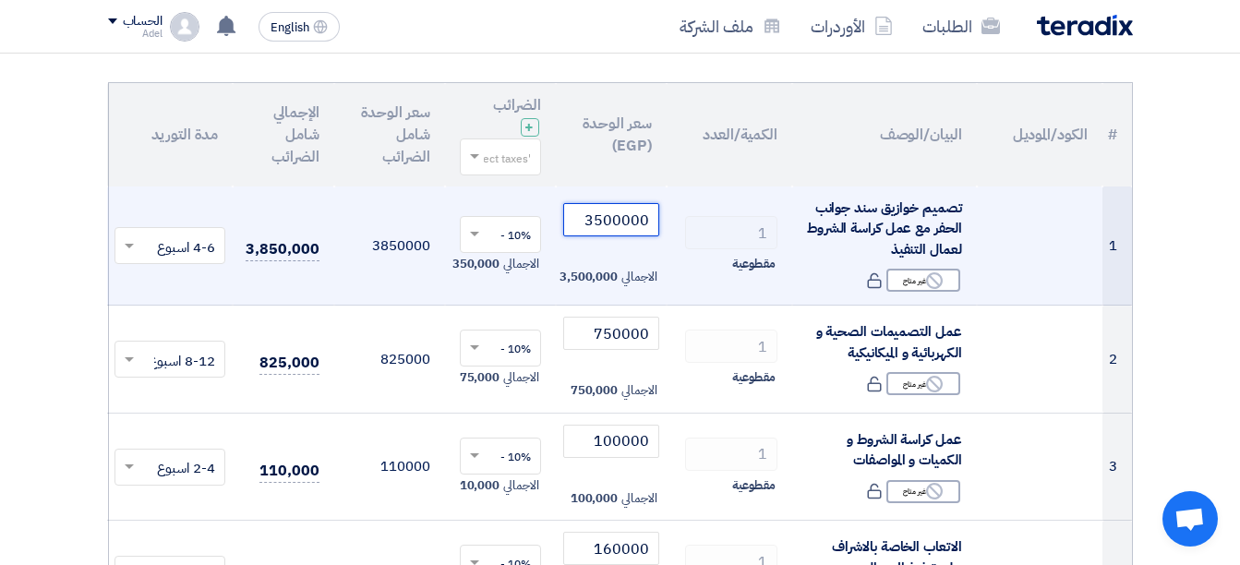
click at [645, 220] on input "3500000" at bounding box center [611, 219] width 96 height 33
click at [632, 217] on input "3500000" at bounding box center [611, 219] width 96 height 33
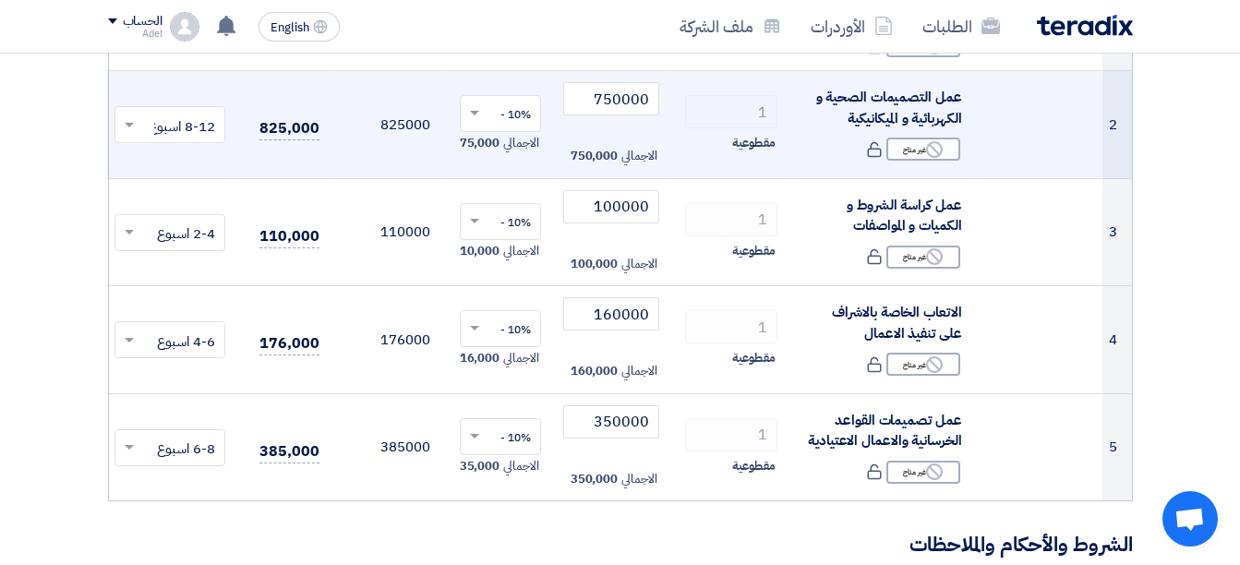
scroll to position [461, 0]
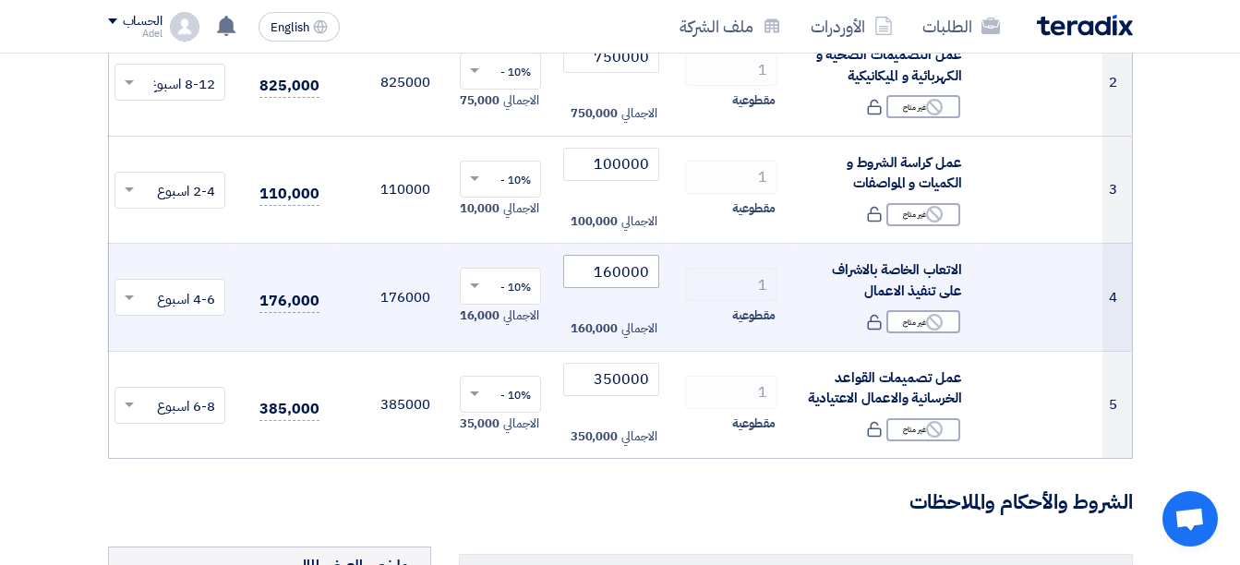
type input "350000"
drag, startPoint x: 596, startPoint y: 272, endPoint x: 668, endPoint y: 274, distance: 72.0
click at [668, 274] on tr "4 الاتعاب الخاصة بالاشراف على تنفيذ الاعمال Reject غير متاح 1 160000" at bounding box center [619, 298] width 1024 height 108
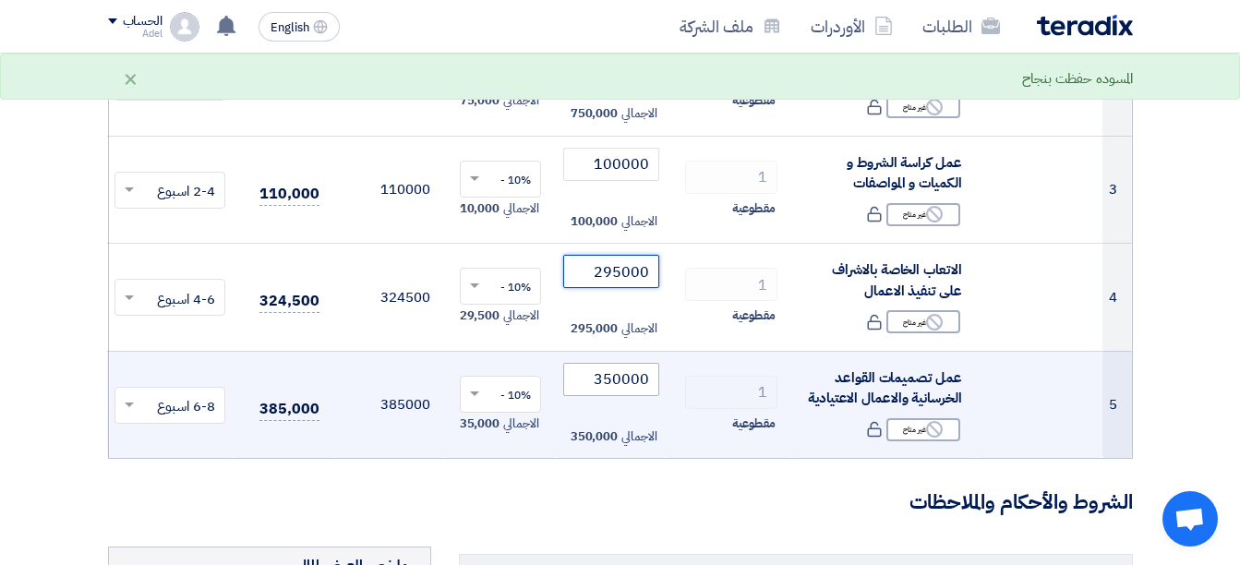
type input "295000"
click at [615, 385] on input "350000" at bounding box center [611, 379] width 96 height 33
click at [617, 385] on input "350000" at bounding box center [611, 379] width 96 height 33
drag, startPoint x: 582, startPoint y: 383, endPoint x: 797, endPoint y: 377, distance: 215.1
click at [675, 383] on tr "5 عمل تصميمات القواعد الخرسانية والاعمال الاعتيادية Reject غير متاح 1" at bounding box center [619, 404] width 1024 height 107
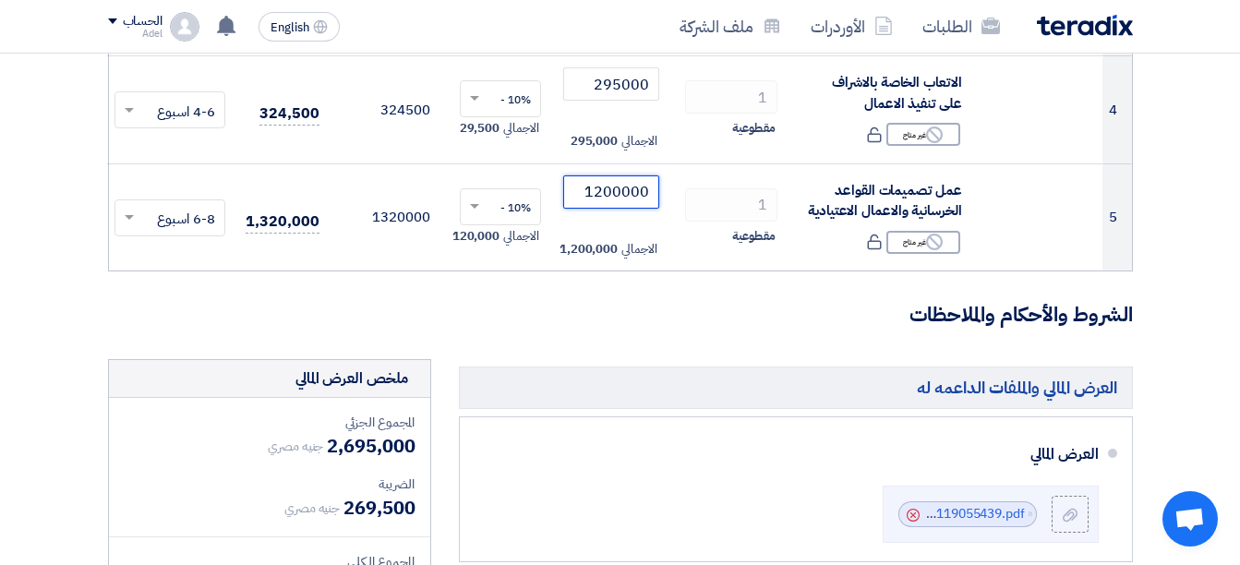
scroll to position [402, 0]
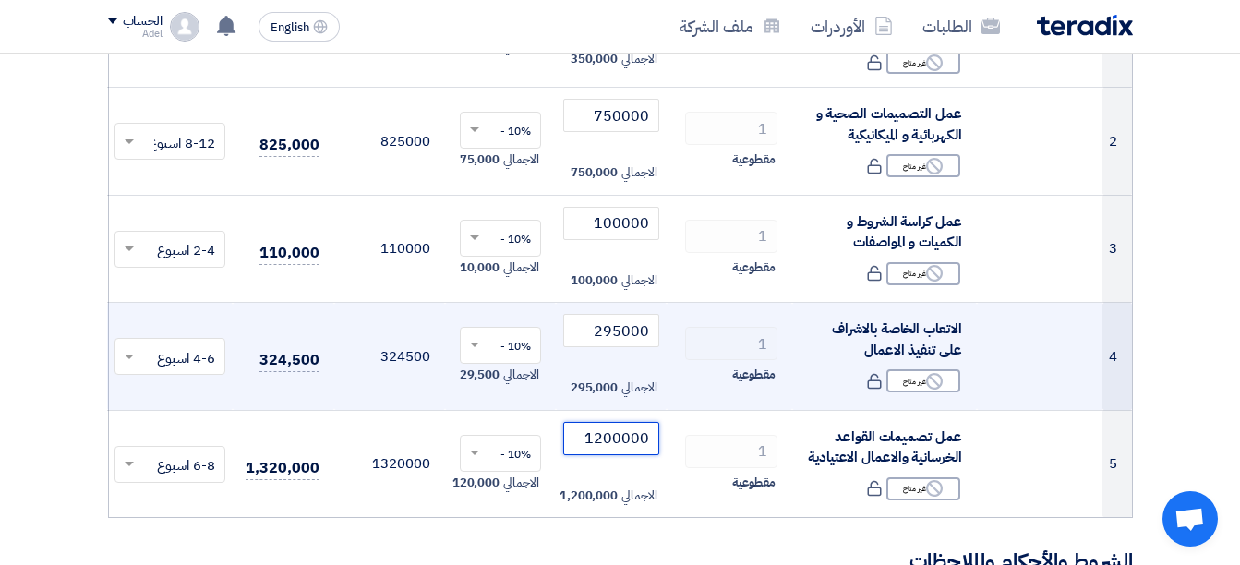
type input "1200000"
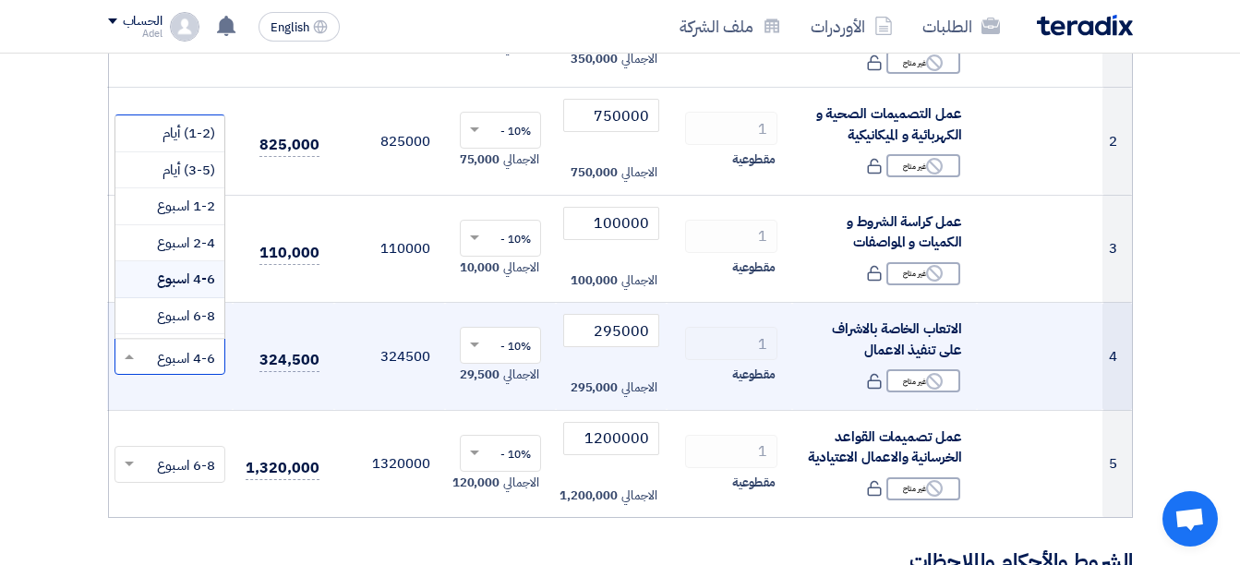
click at [139, 355] on div at bounding box center [169, 356] width 109 height 30
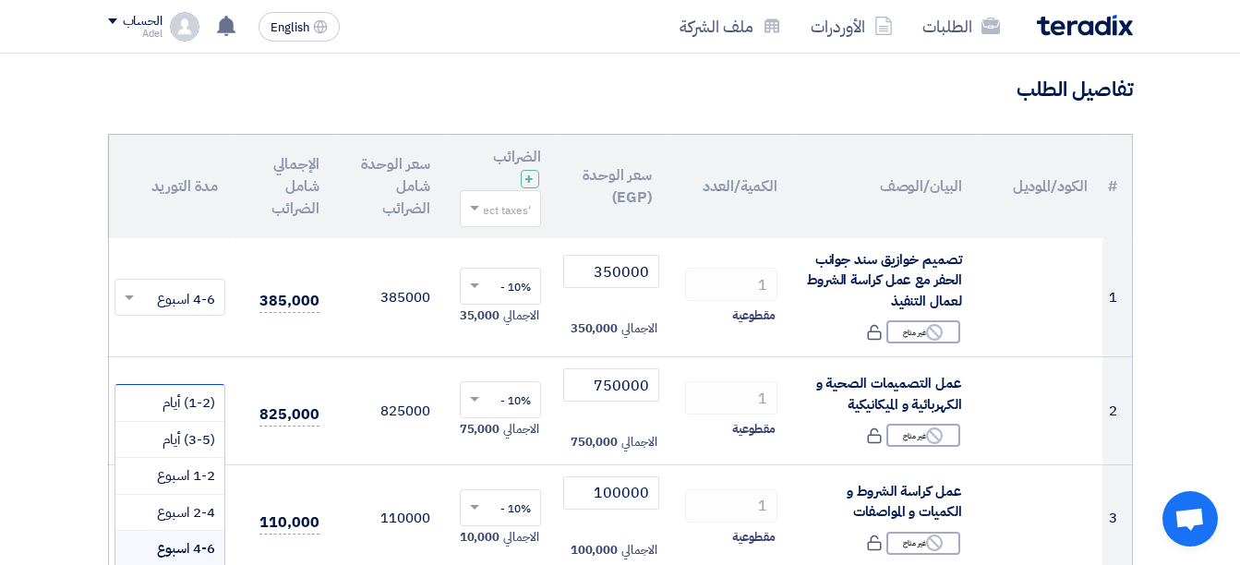
scroll to position [126, 0]
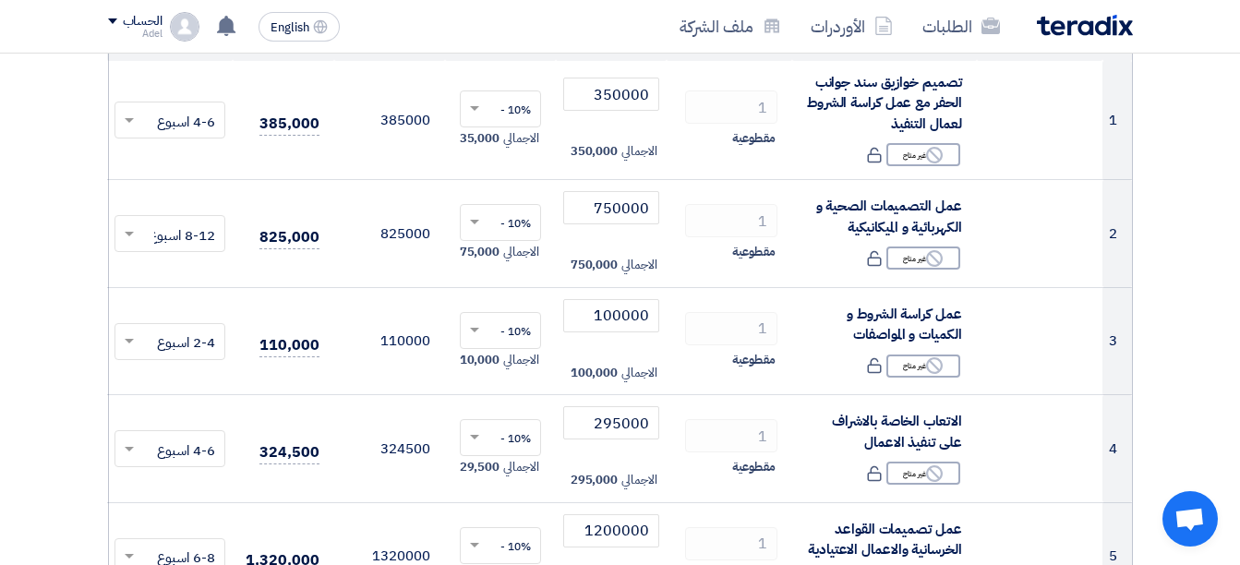
scroll to position [402, 0]
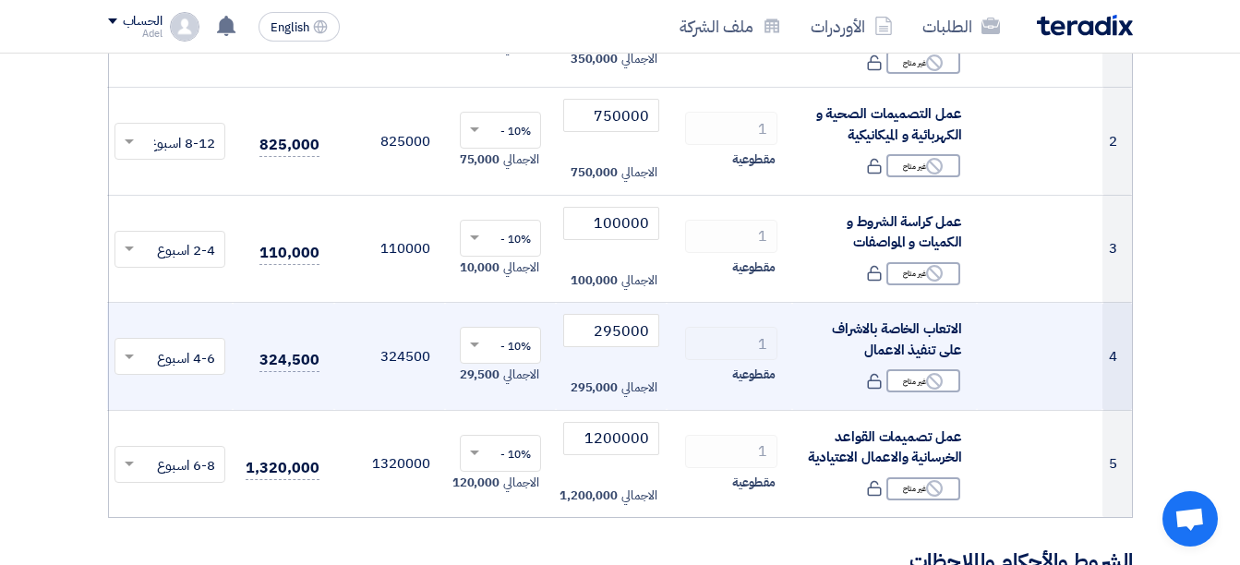
click at [154, 354] on input "text" at bounding box center [180, 358] width 74 height 30
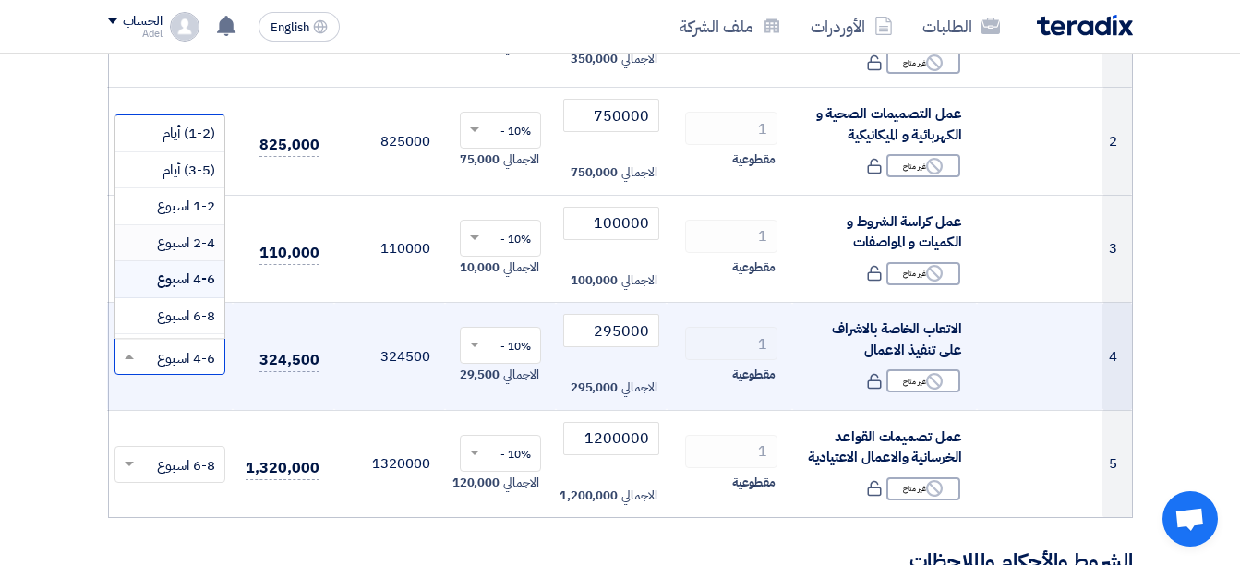
click at [187, 240] on span "2-4 اسبوع" at bounding box center [186, 243] width 58 height 20
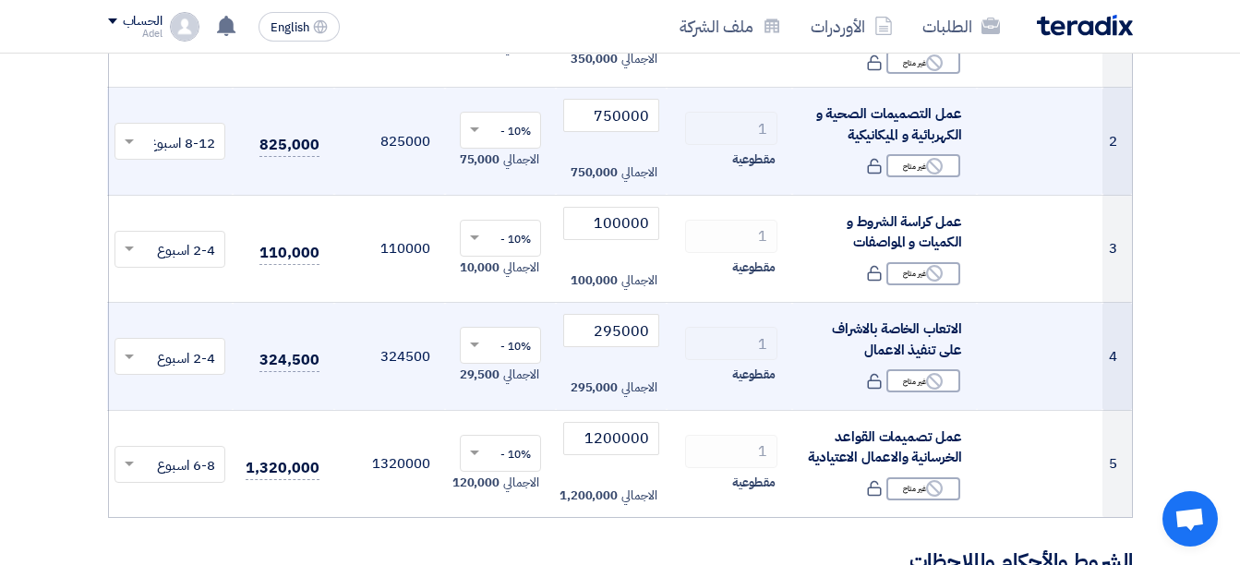
click at [176, 148] on input "text" at bounding box center [180, 143] width 74 height 30
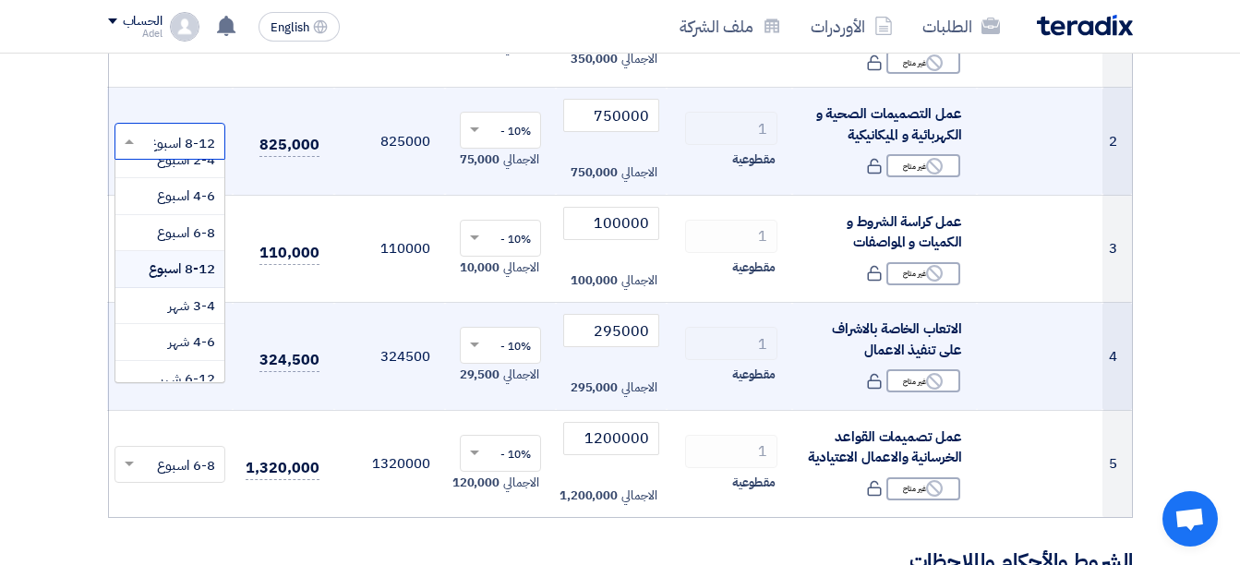
scroll to position [138, 0]
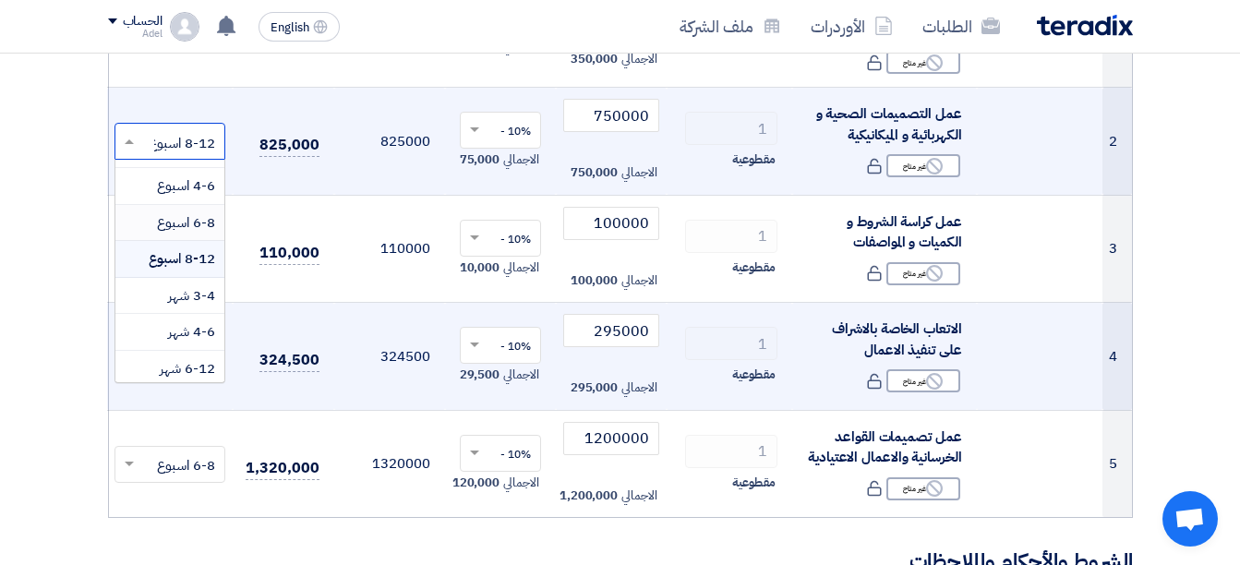
click at [186, 224] on span "6-8 اسبوع" at bounding box center [186, 222] width 58 height 20
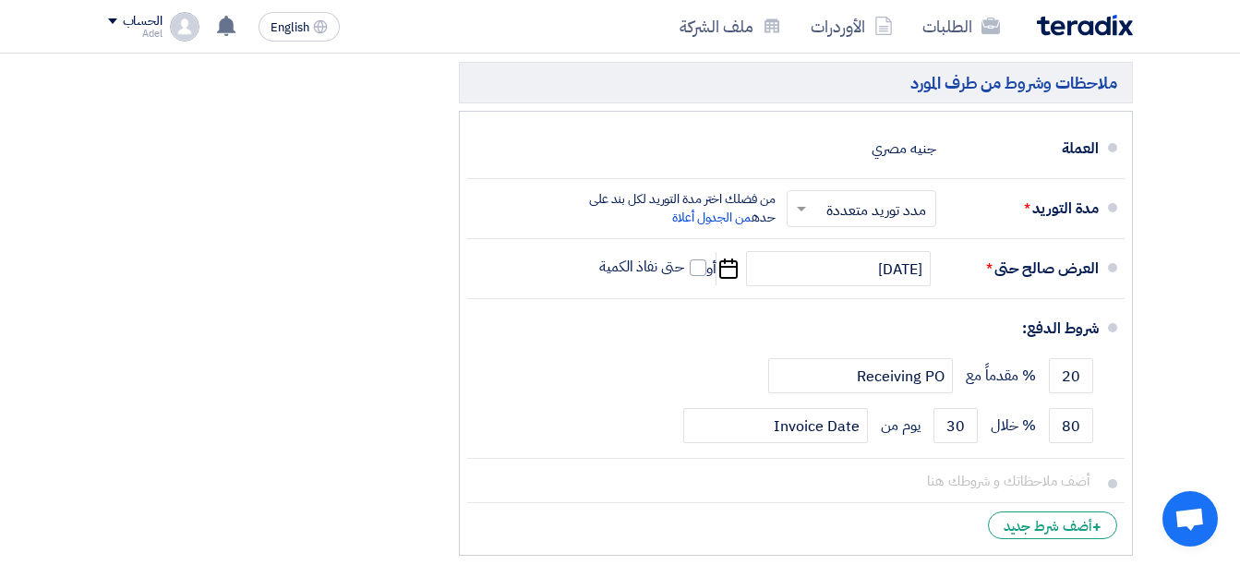
scroll to position [1418, 0]
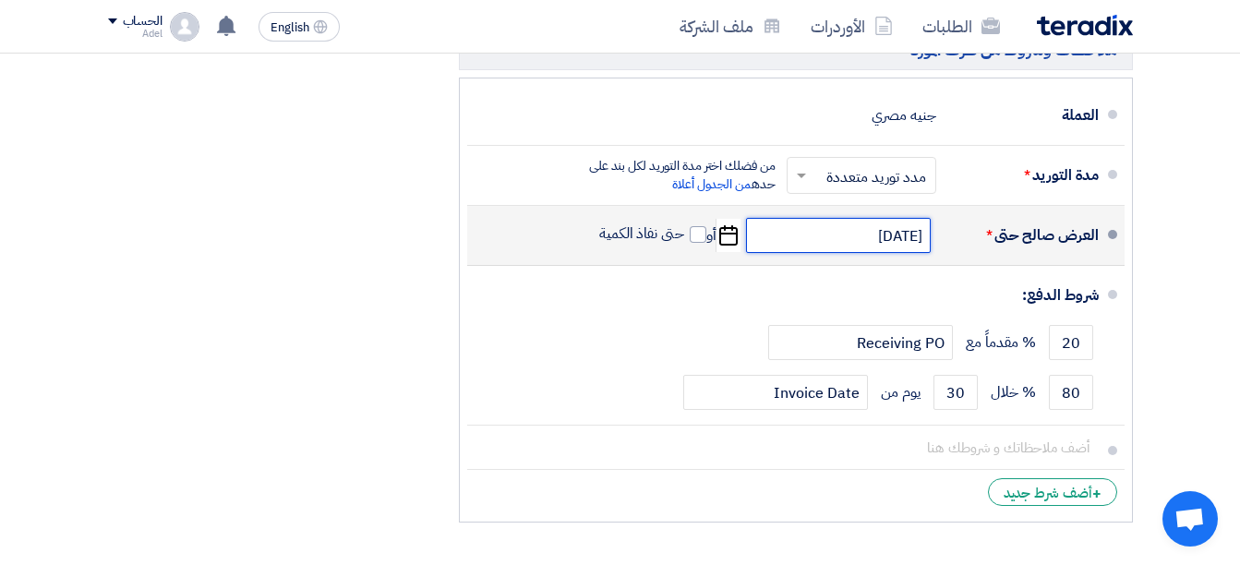
click at [872, 248] on input "[DATE]" at bounding box center [838, 235] width 185 height 35
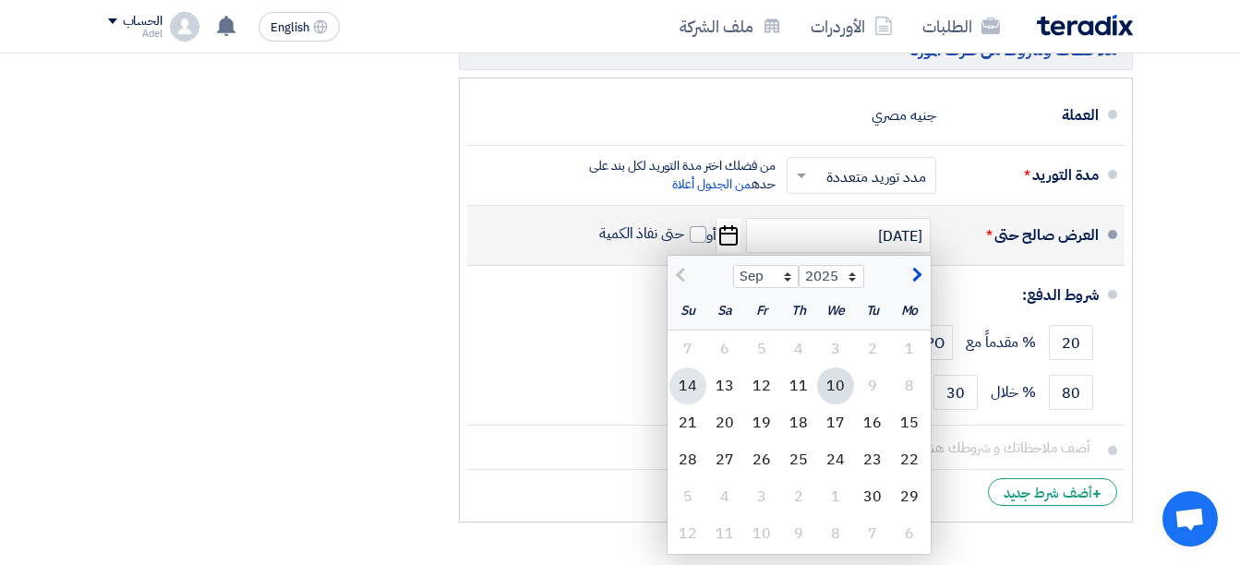
click at [687, 395] on div "14" at bounding box center [687, 385] width 37 height 37
type input "[DATE]"
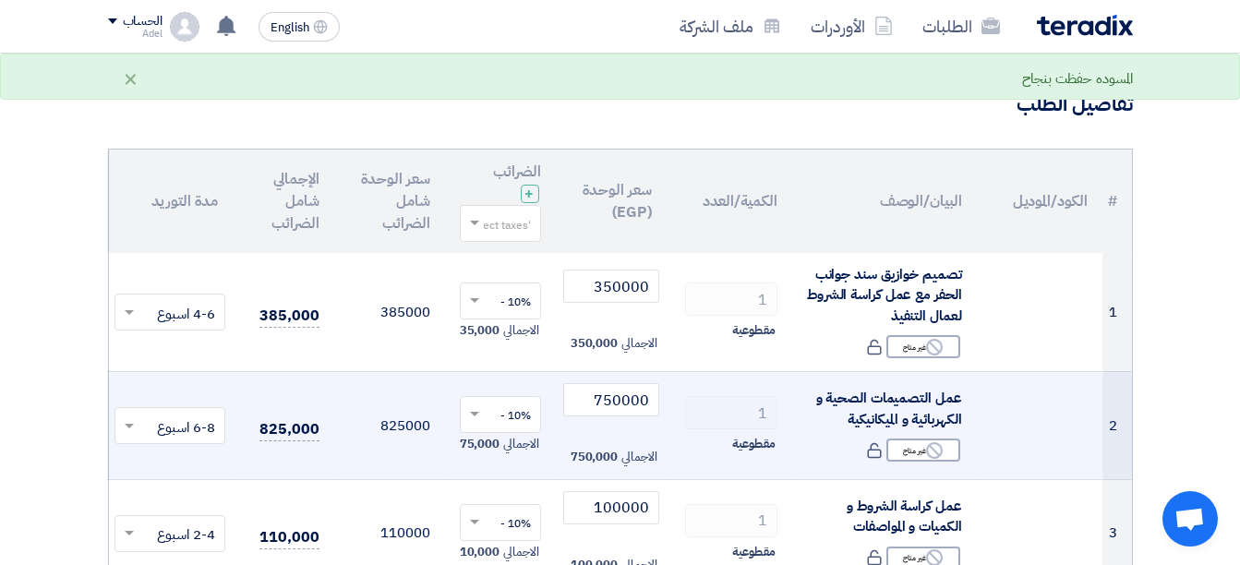
scroll to position [369, 0]
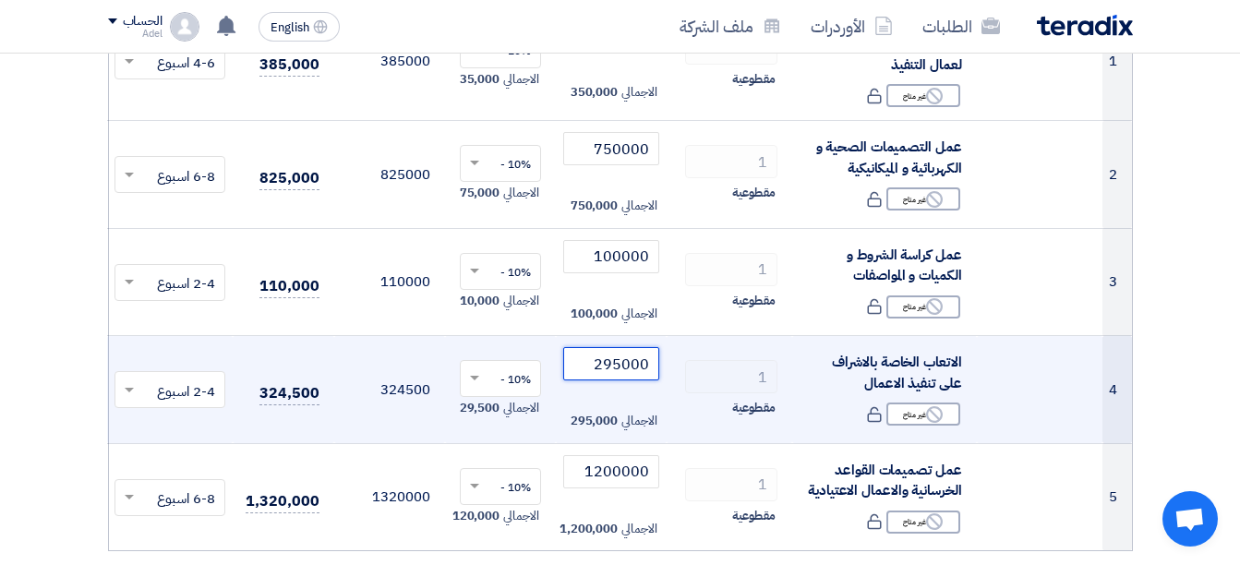
click at [600, 363] on input "295000" at bounding box center [611, 363] width 96 height 33
click at [605, 358] on input "295000" at bounding box center [611, 363] width 96 height 33
drag, startPoint x: 595, startPoint y: 367, endPoint x: 667, endPoint y: 370, distance: 72.0
click at [667, 370] on tr "4 الاتعاب الخاصة بالاشراف على تنفيذ الاعمال Reject غير متاح 1 295000" at bounding box center [619, 390] width 1024 height 108
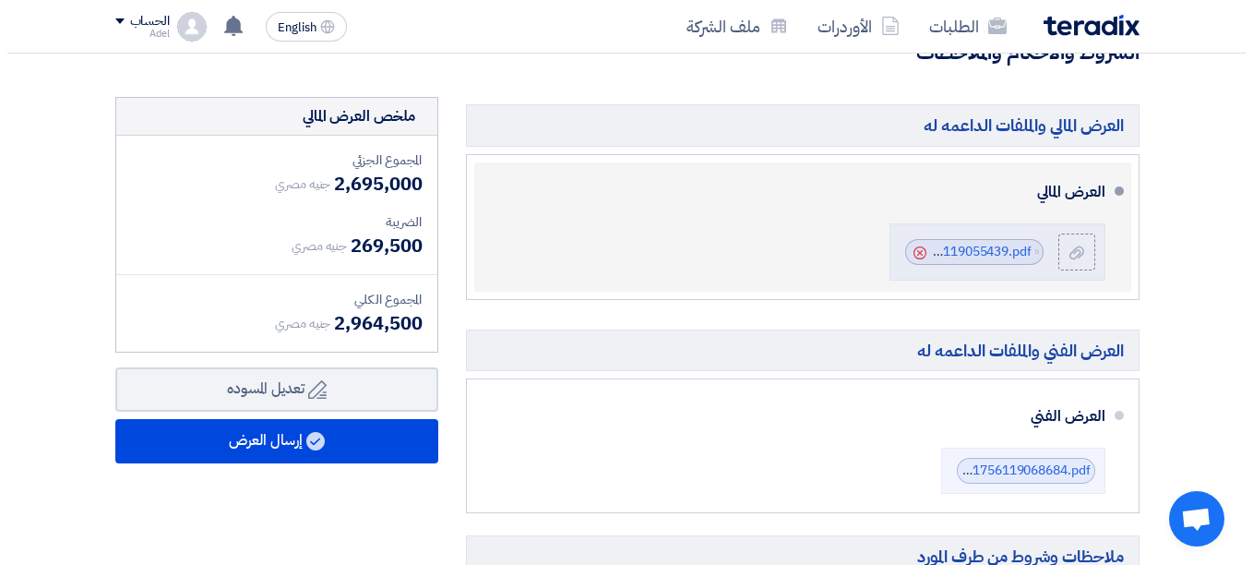
scroll to position [1200, 0]
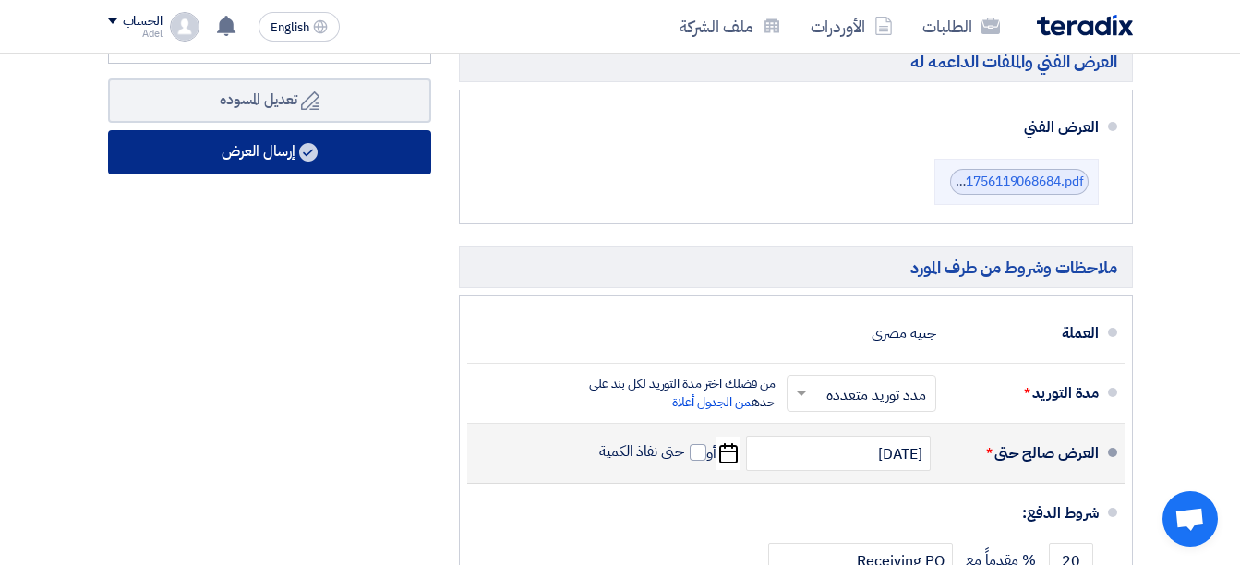
click at [338, 171] on button "إرسال العرض" at bounding box center [269, 152] width 323 height 44
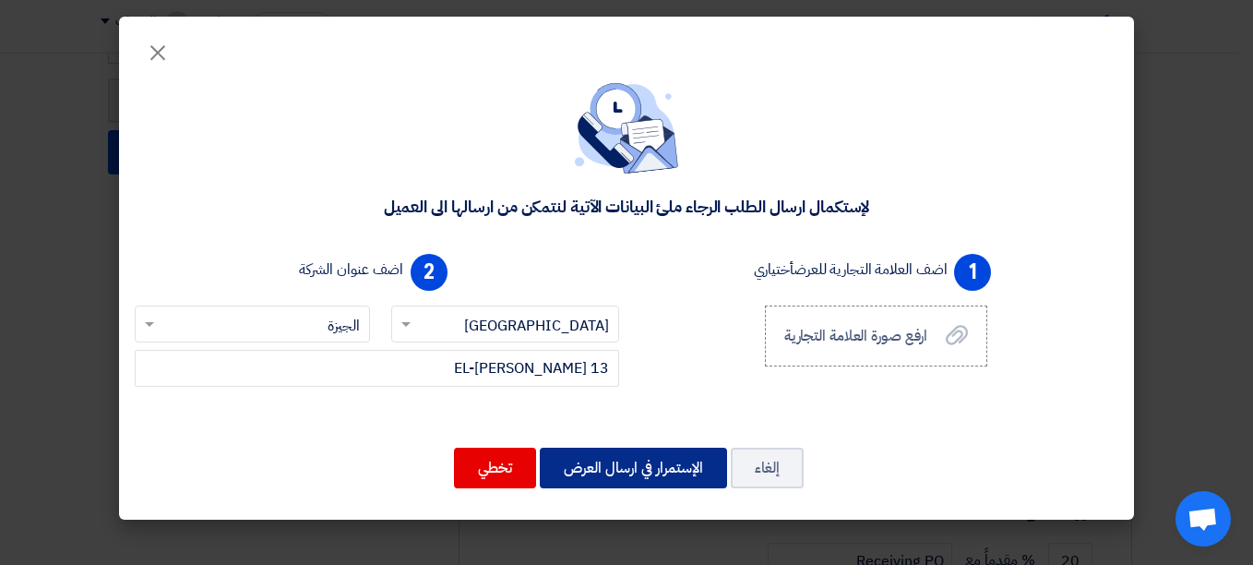
click at [663, 472] on button "الإستمرار في ارسال العرض" at bounding box center [633, 468] width 187 height 41
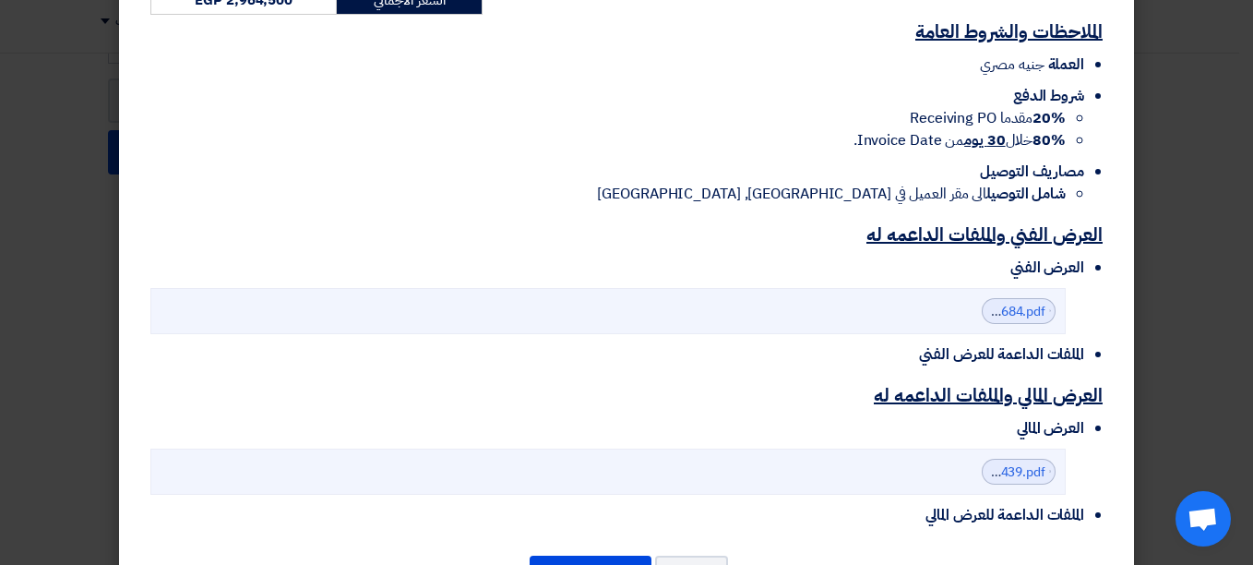
scroll to position [877, 0]
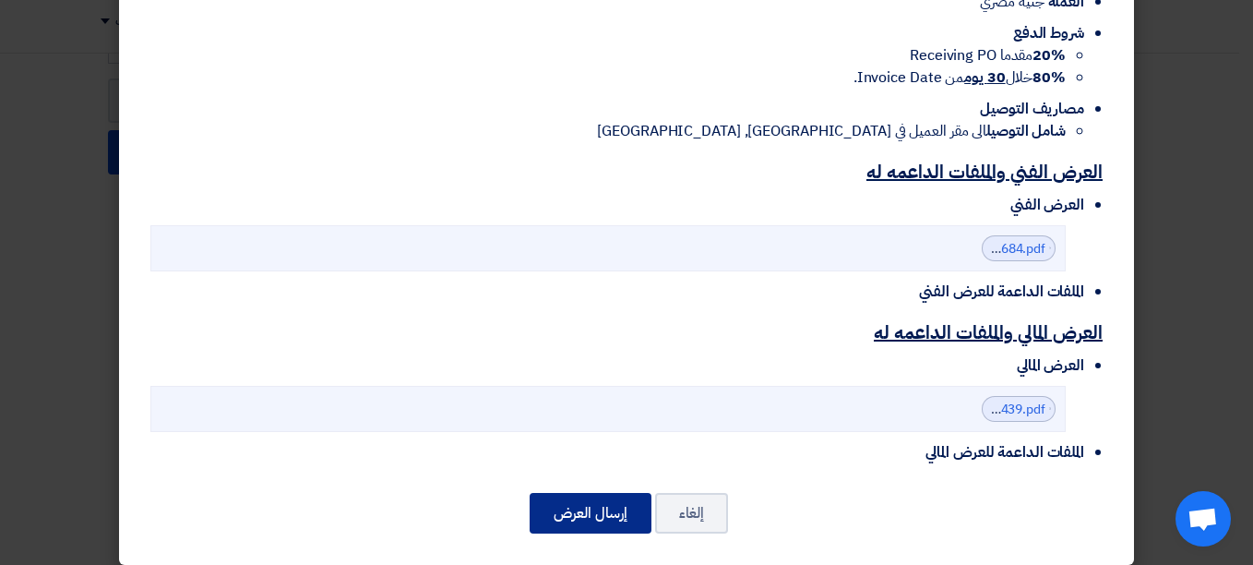
click at [626, 493] on button "إرسال العرض" at bounding box center [591, 513] width 122 height 41
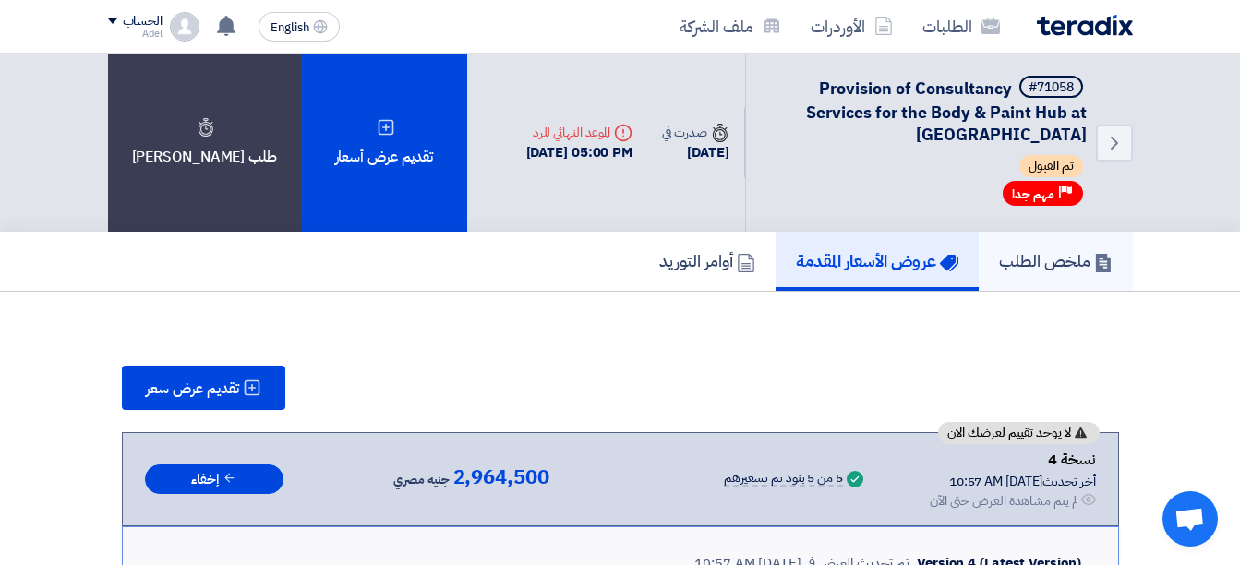
click at [1044, 264] on h5 "ملخص الطلب" at bounding box center [1056, 260] width 114 height 21
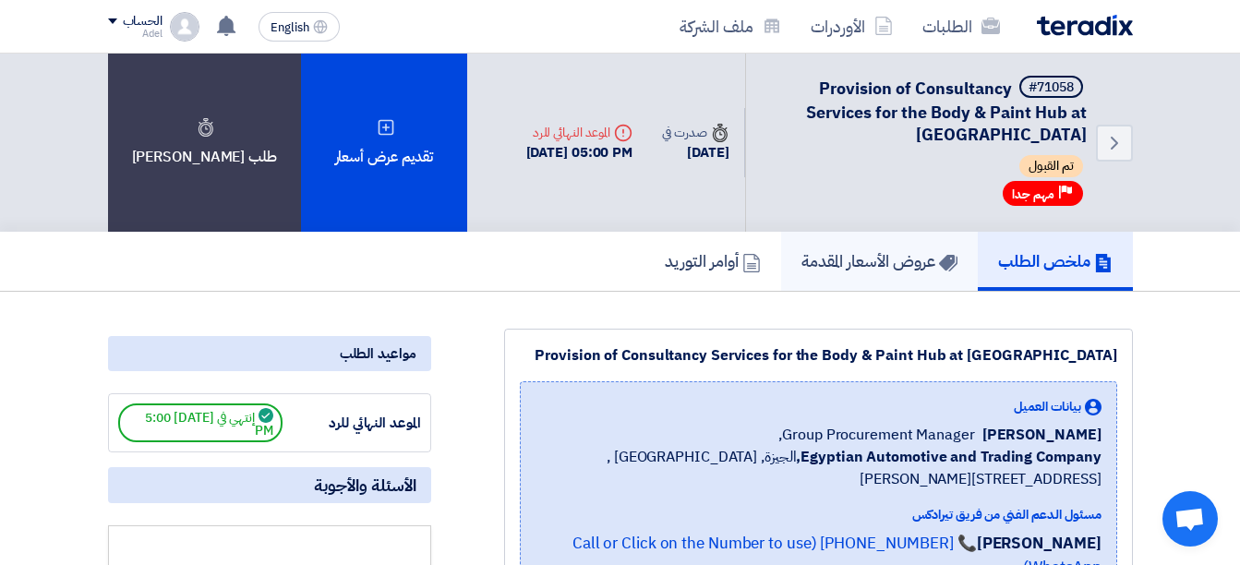
click at [900, 253] on h5 "عروض الأسعار المقدمة" at bounding box center [879, 260] width 156 height 21
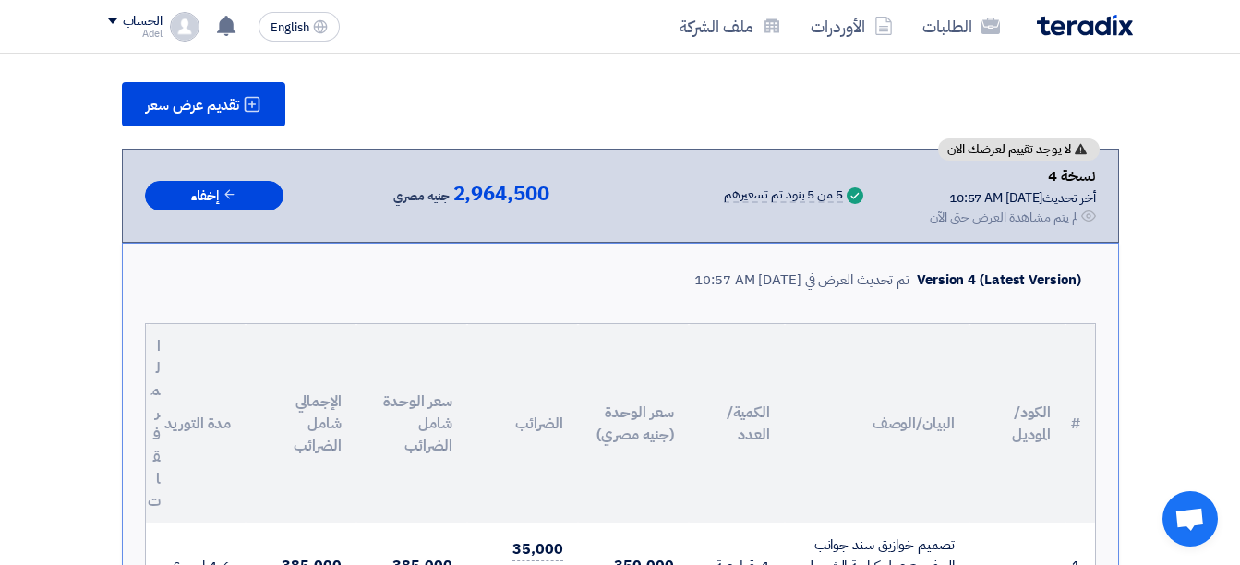
scroll to position [277, 0]
